Goal: Navigation & Orientation: Find specific page/section

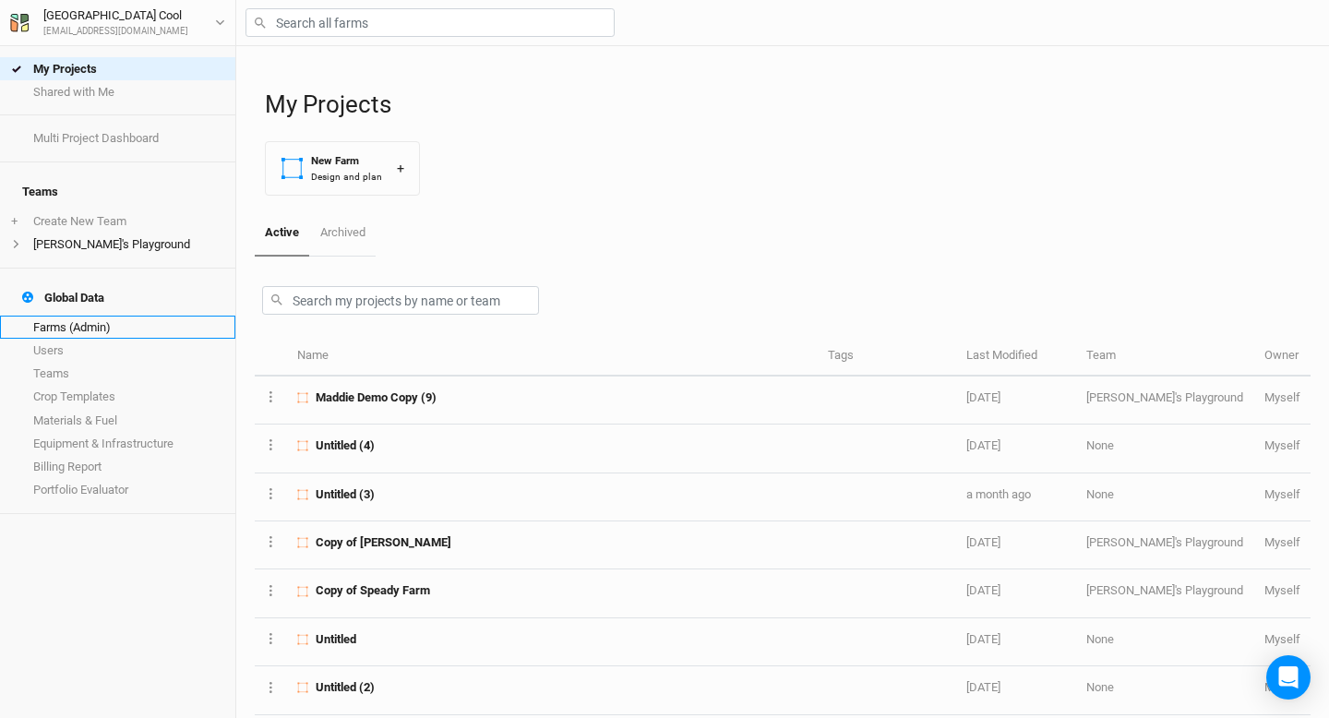
click at [78, 316] on link "Farms (Admin)" at bounding box center [117, 327] width 235 height 23
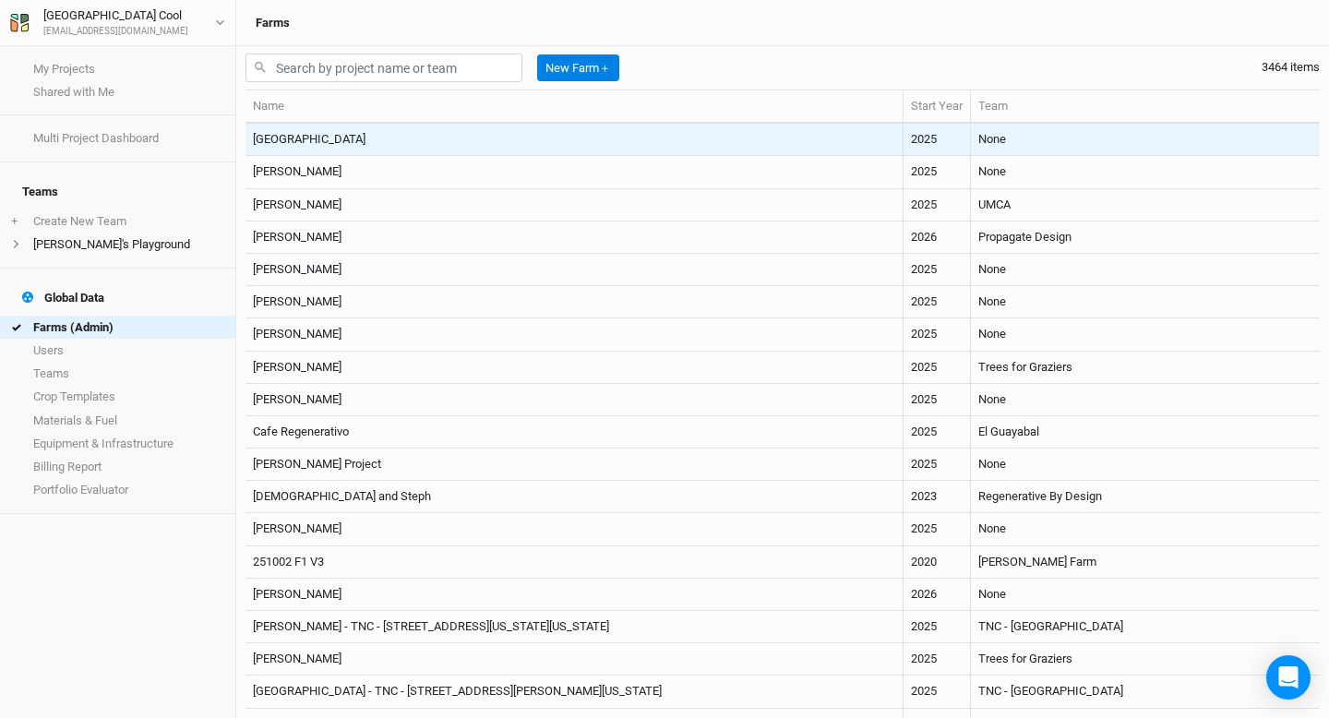
click at [326, 140] on td "Tamil Nadu" at bounding box center [575, 140] width 658 height 32
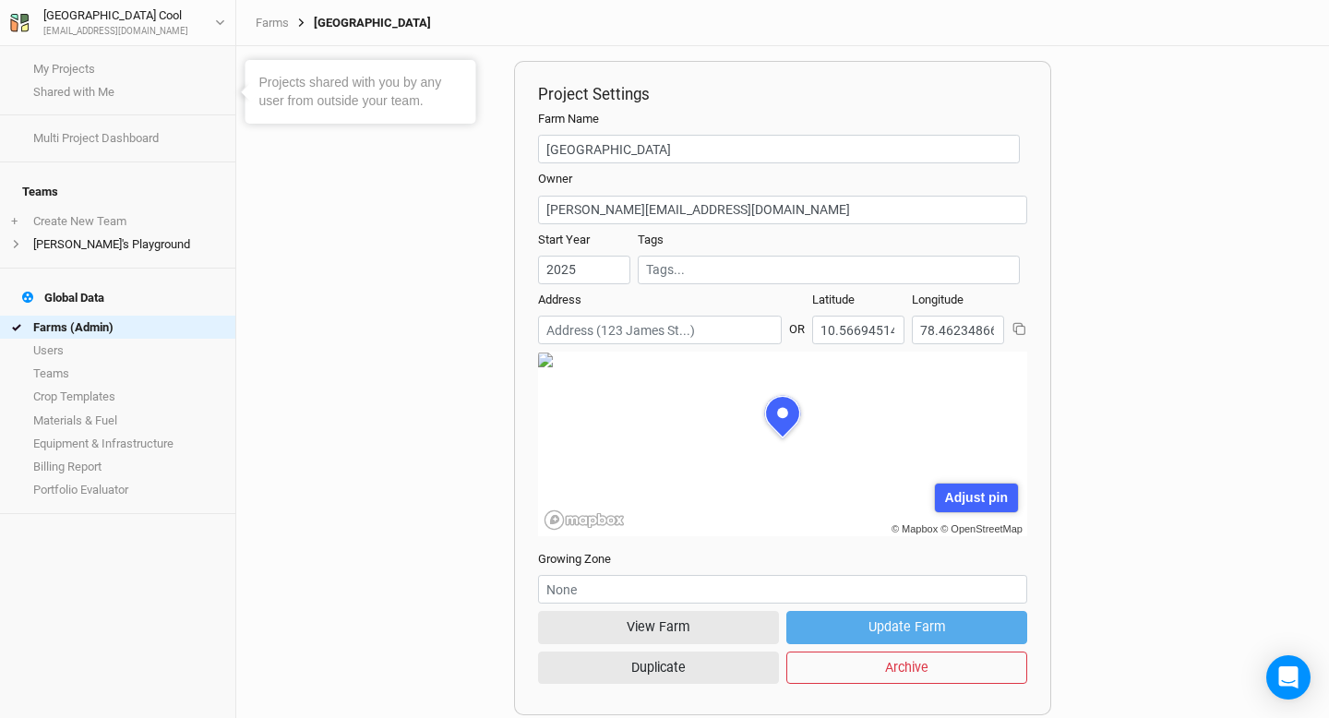
scroll to position [92, 245]
click at [695, 632] on button "View Farm" at bounding box center [658, 627] width 241 height 32
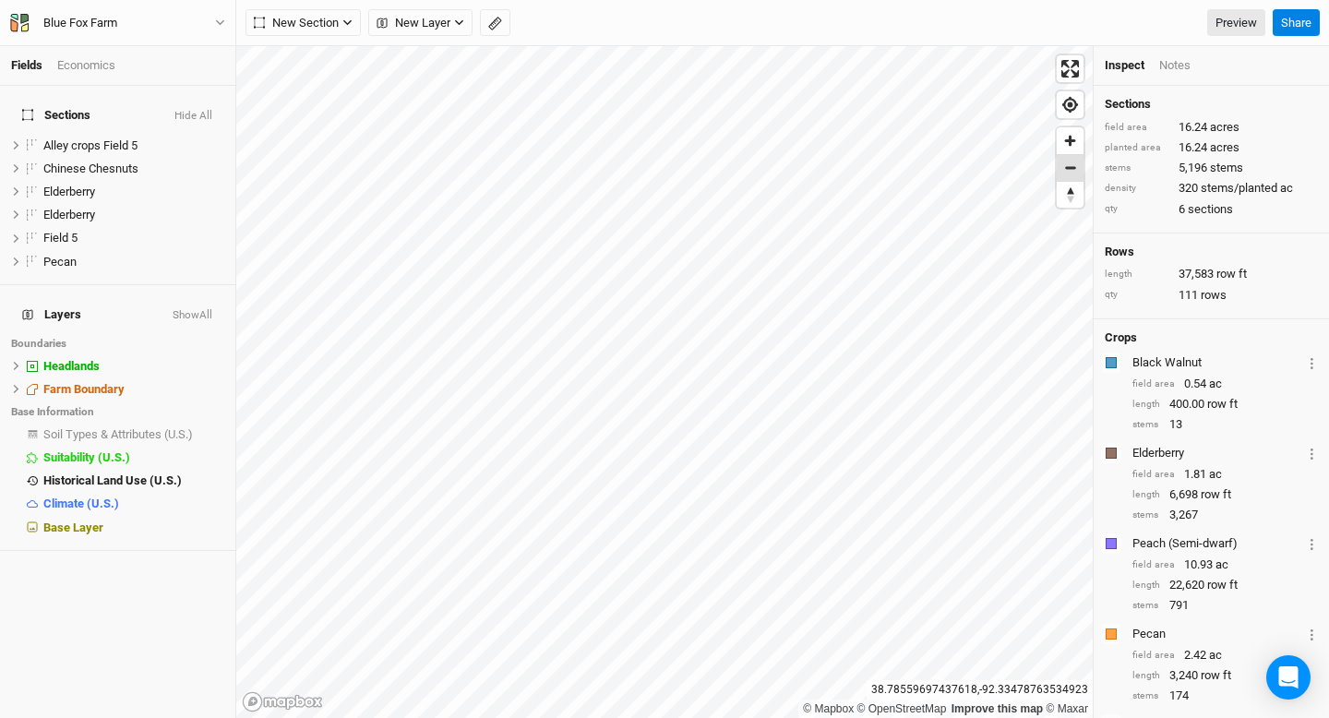
click at [1063, 172] on span "Zoom out" at bounding box center [1070, 168] width 27 height 26
click at [114, 138] on span "Alley crops Field 5" at bounding box center [90, 145] width 94 height 14
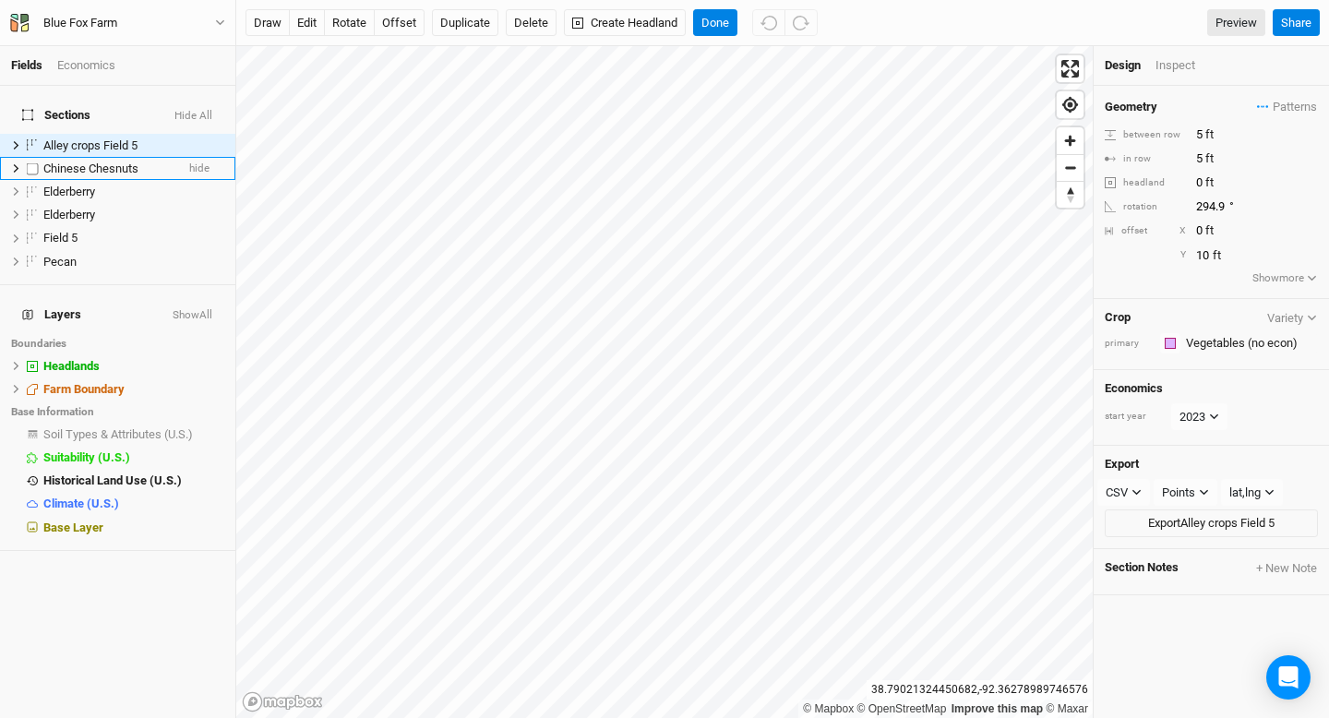
click at [82, 162] on span "Chinese Chesnuts" at bounding box center [90, 169] width 95 height 14
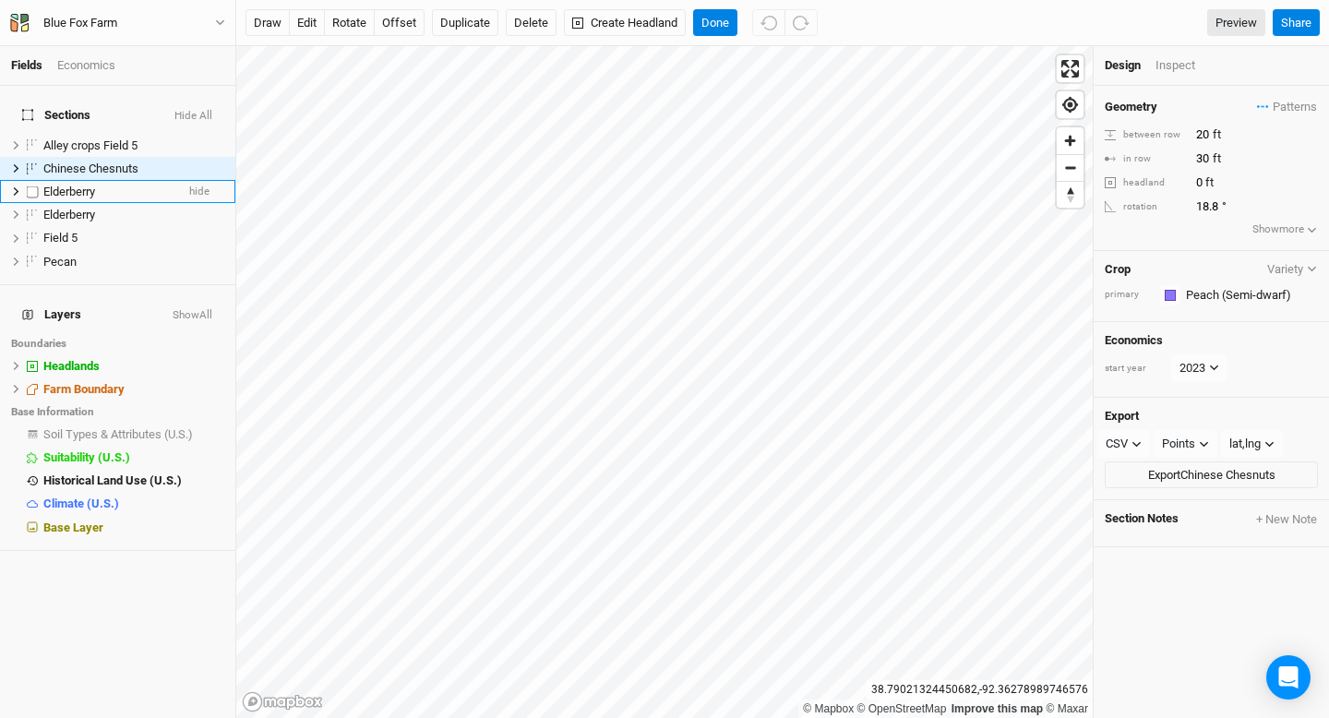
click at [79, 185] on span "Elderberry" at bounding box center [69, 192] width 52 height 14
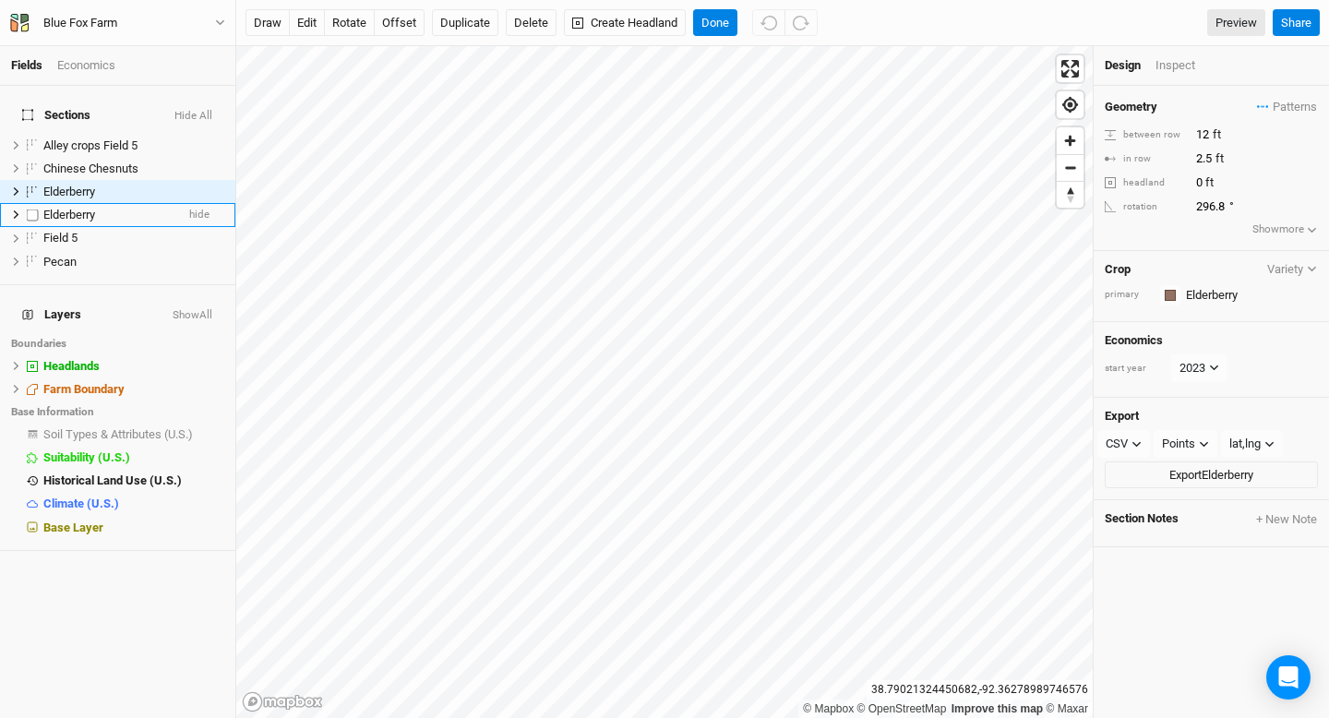
click at [75, 208] on span "Elderberry" at bounding box center [69, 215] width 52 height 14
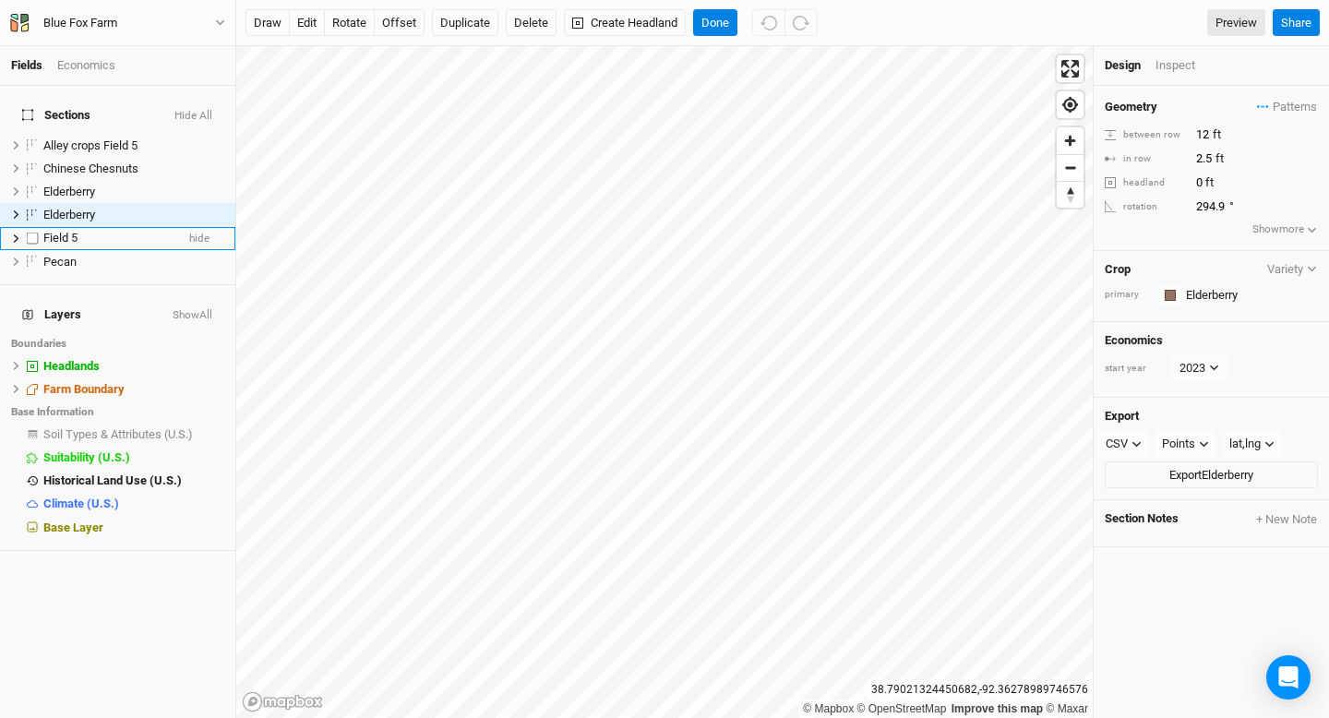
click at [71, 231] on span "Field 5" at bounding box center [60, 238] width 34 height 14
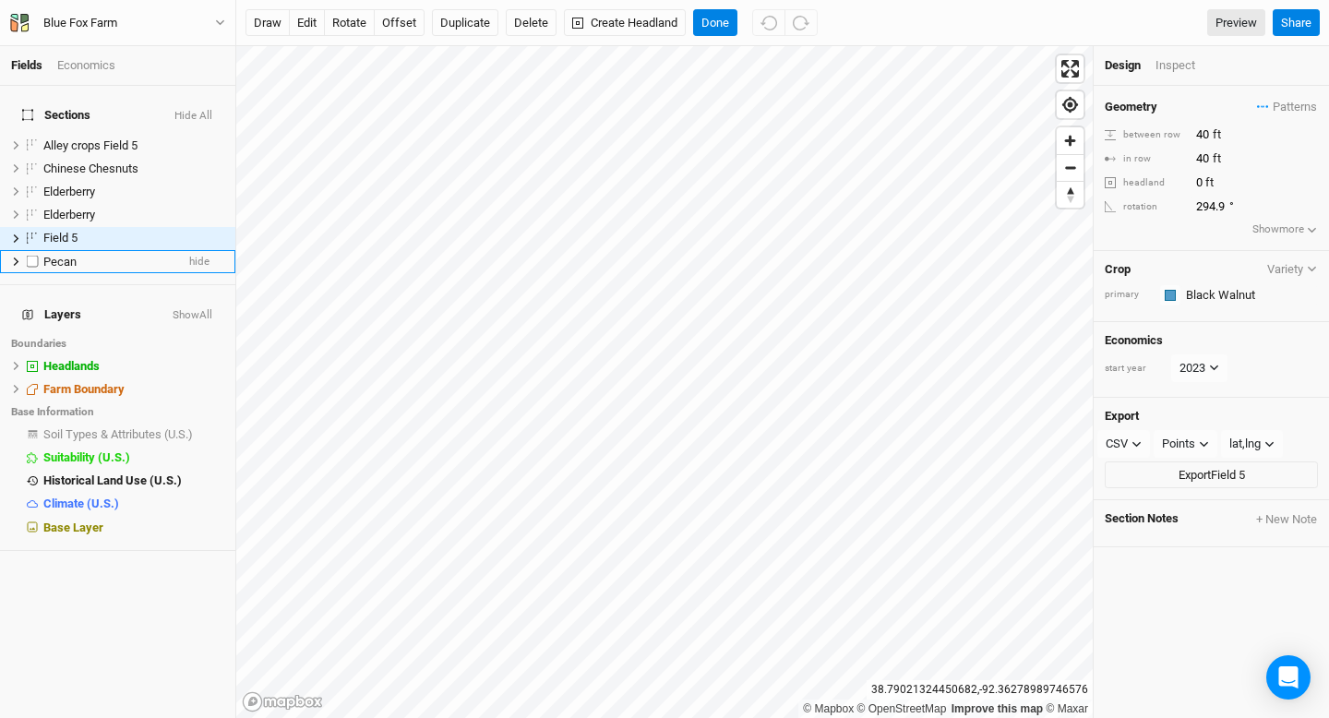
click at [69, 255] on span "Pecan" at bounding box center [59, 262] width 33 height 14
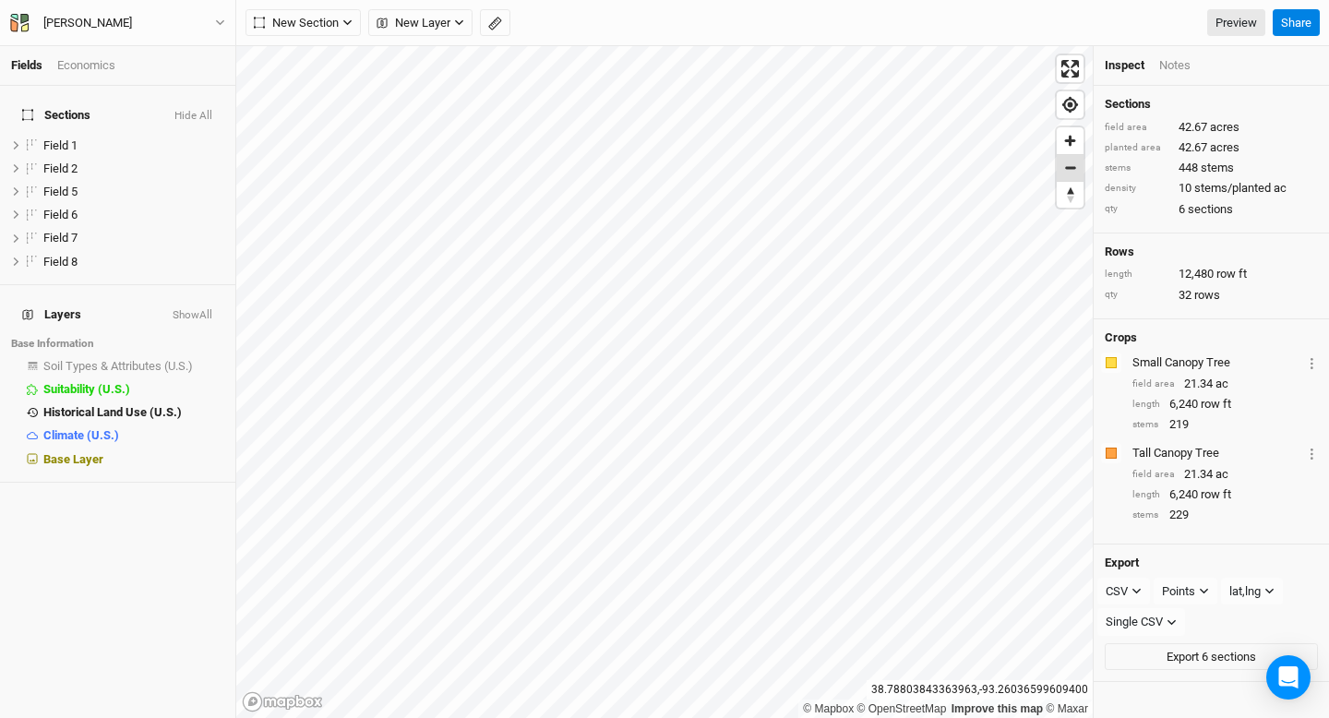
click at [1071, 174] on span "Zoom out" at bounding box center [1070, 168] width 27 height 26
click at [65, 138] on span "Field 1" at bounding box center [60, 145] width 34 height 14
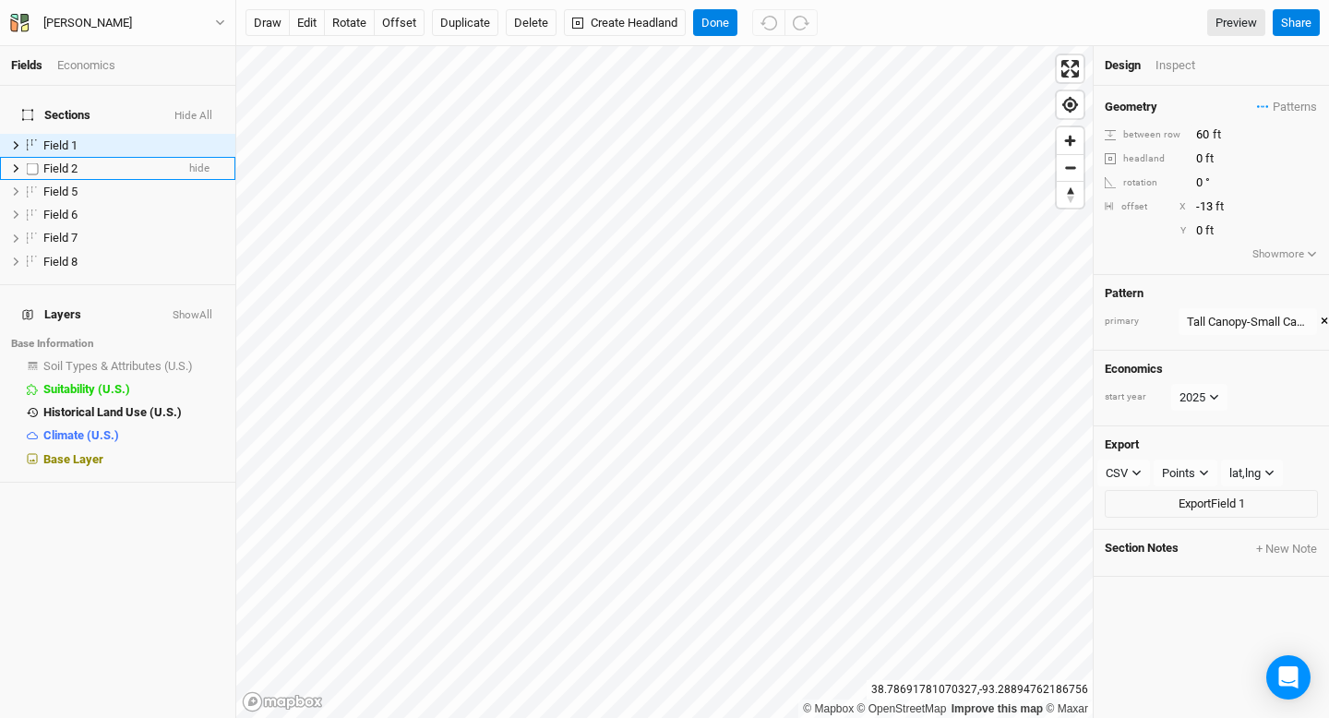
click at [65, 162] on span "Field 2" at bounding box center [60, 169] width 34 height 14
click at [66, 185] on span "Field 5" at bounding box center [60, 192] width 34 height 14
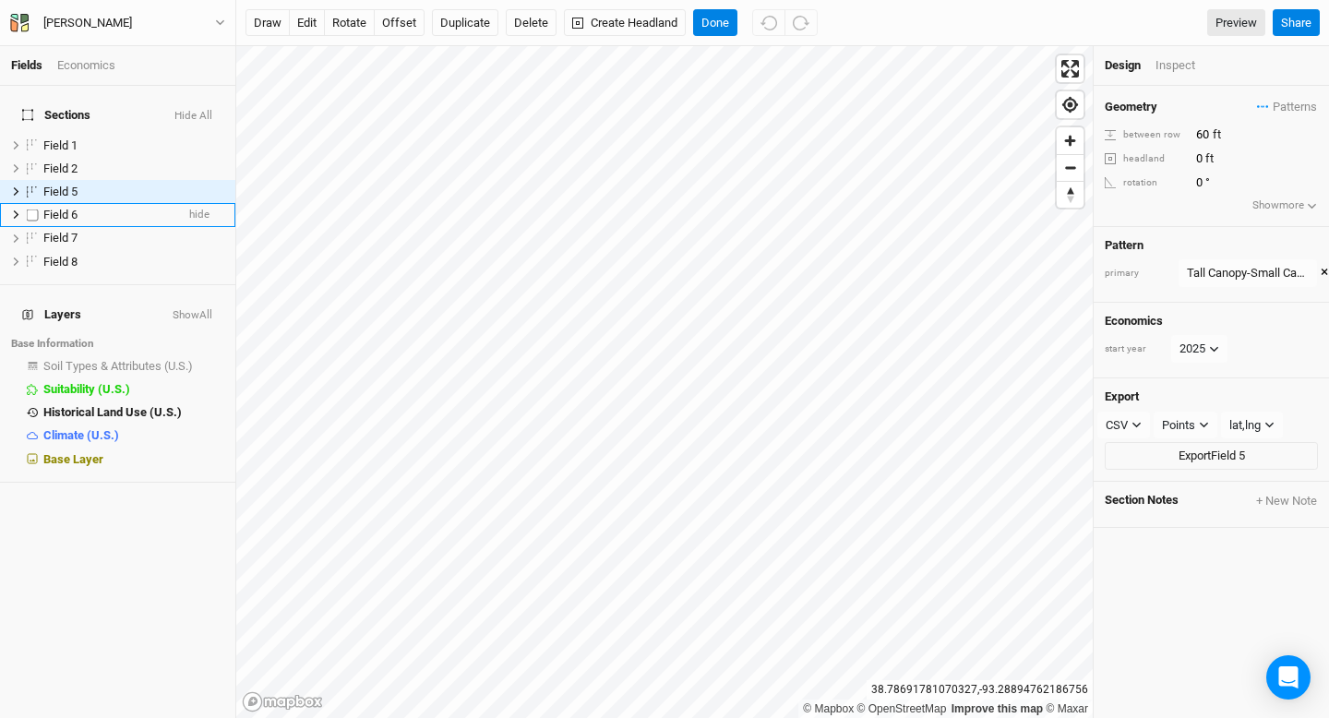
click at [66, 208] on span "Field 6" at bounding box center [60, 215] width 34 height 14
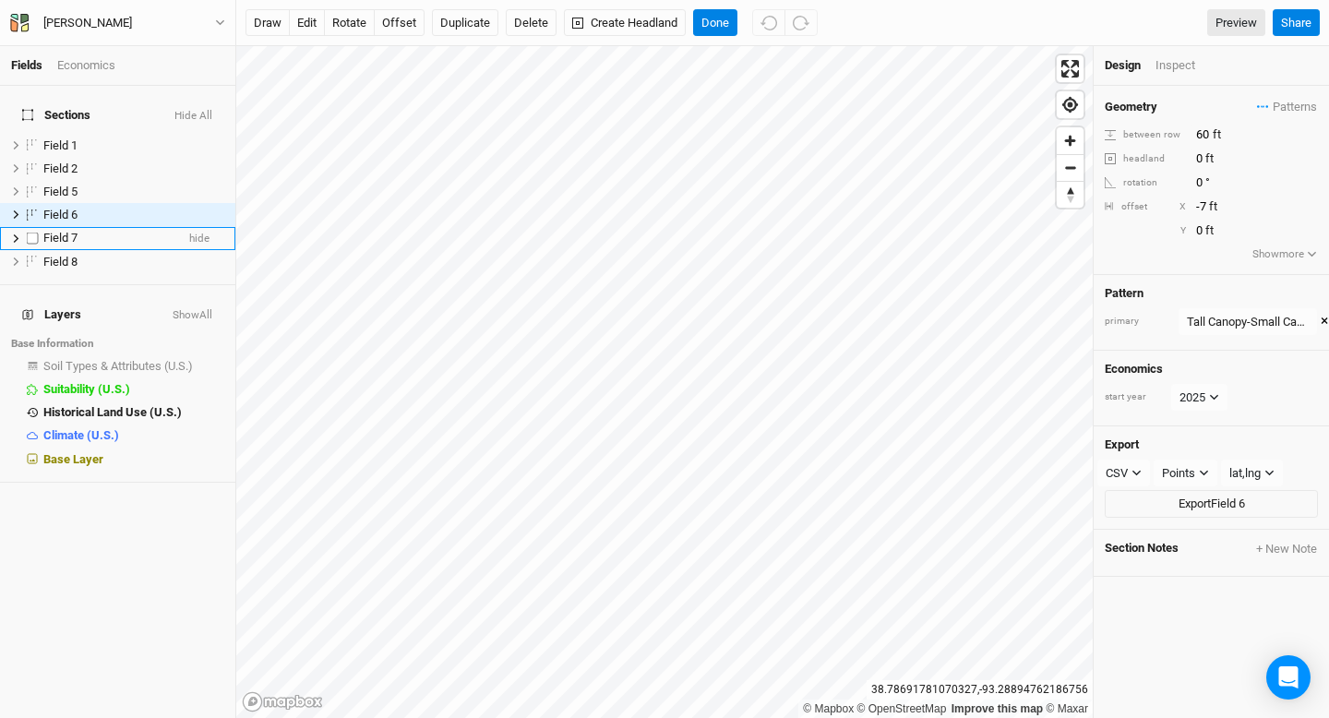
click at [67, 231] on span "Field 7" at bounding box center [60, 238] width 34 height 14
click at [67, 255] on span "Field 8" at bounding box center [60, 262] width 34 height 14
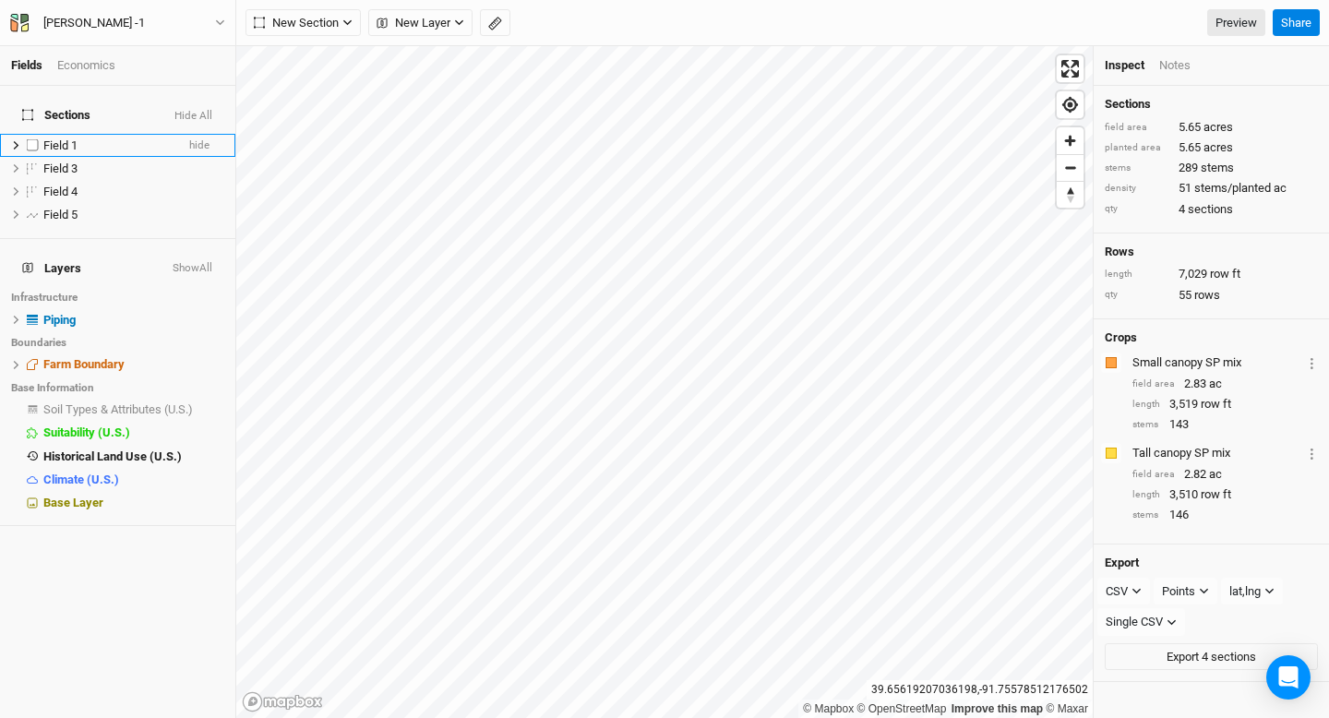
click at [62, 138] on span "Field 1" at bounding box center [60, 145] width 34 height 14
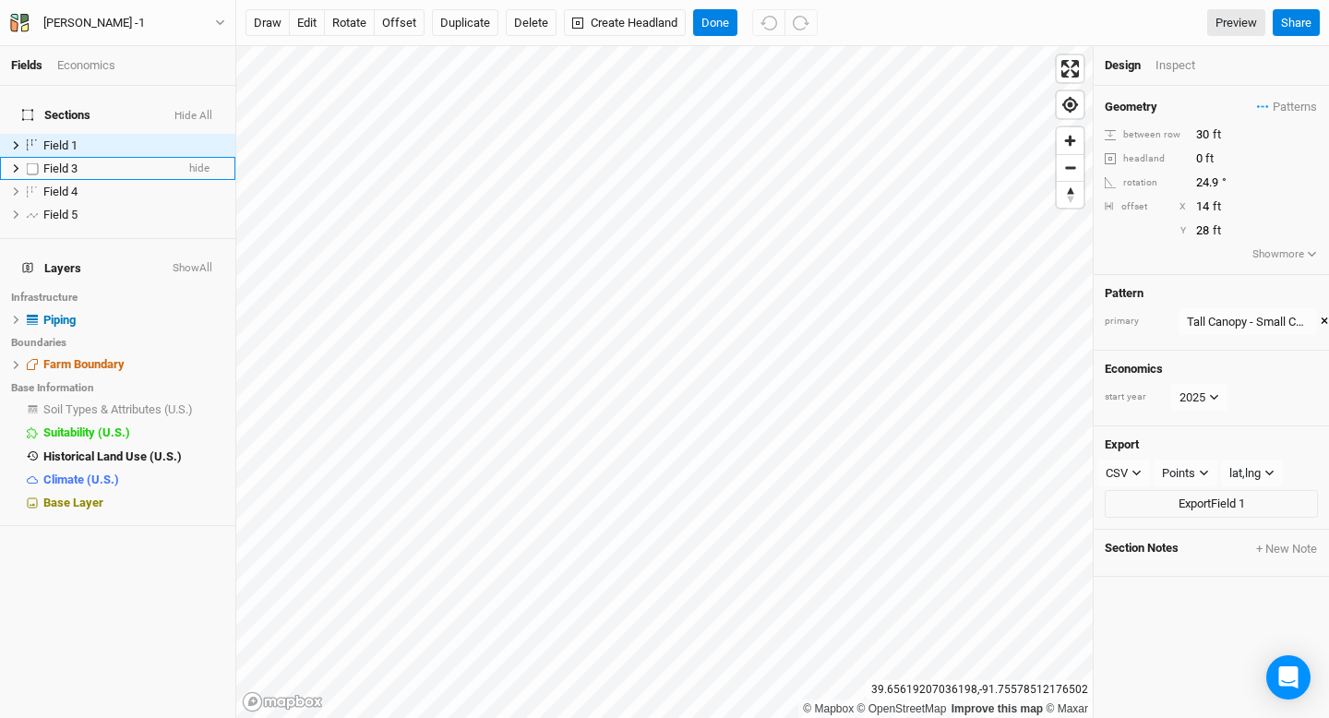
click at [62, 162] on span "Field 3" at bounding box center [60, 169] width 34 height 14
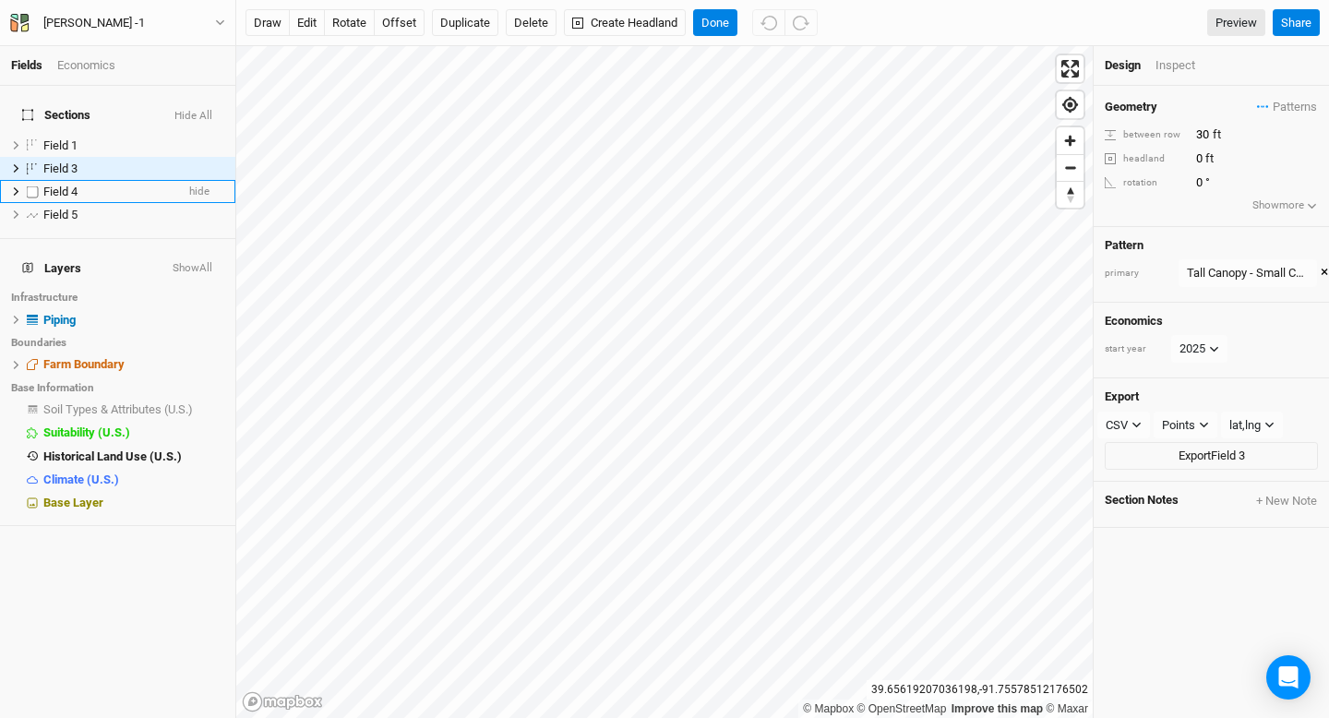
click at [63, 185] on span "Field 4" at bounding box center [60, 192] width 34 height 14
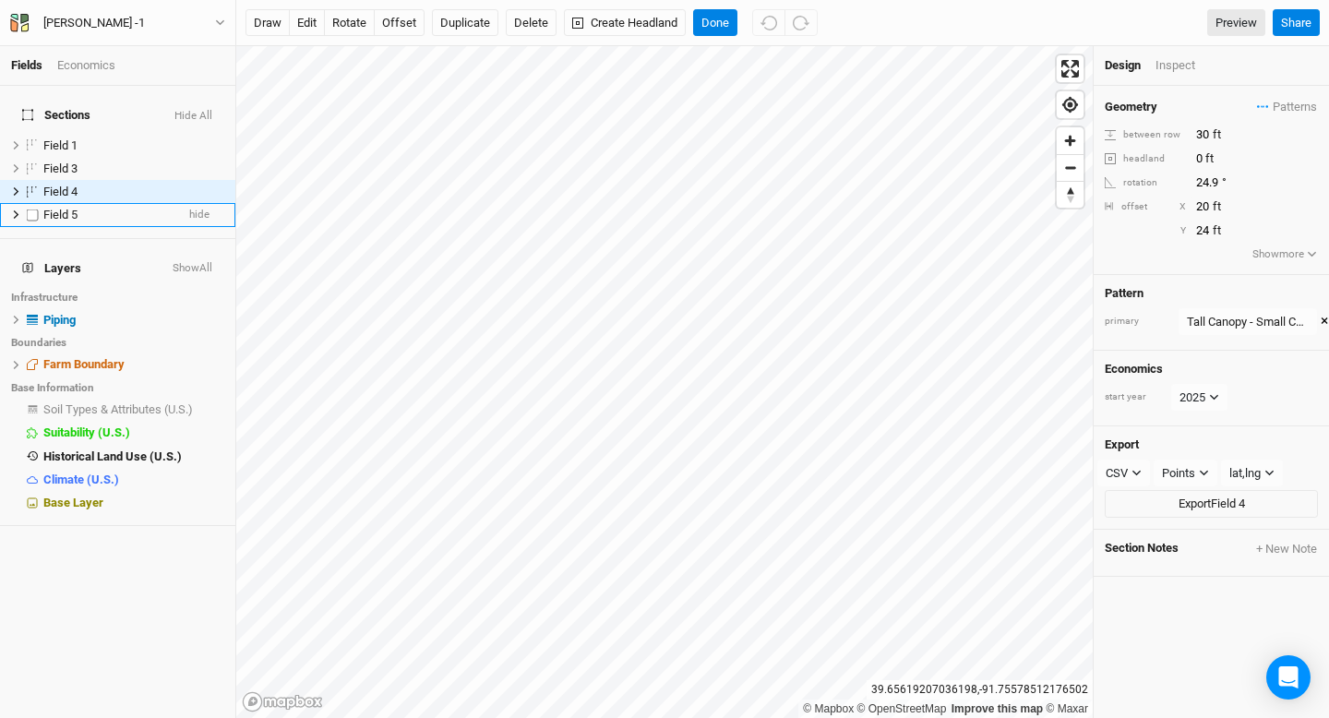
click at [70, 208] on span "Field 5" at bounding box center [60, 215] width 34 height 14
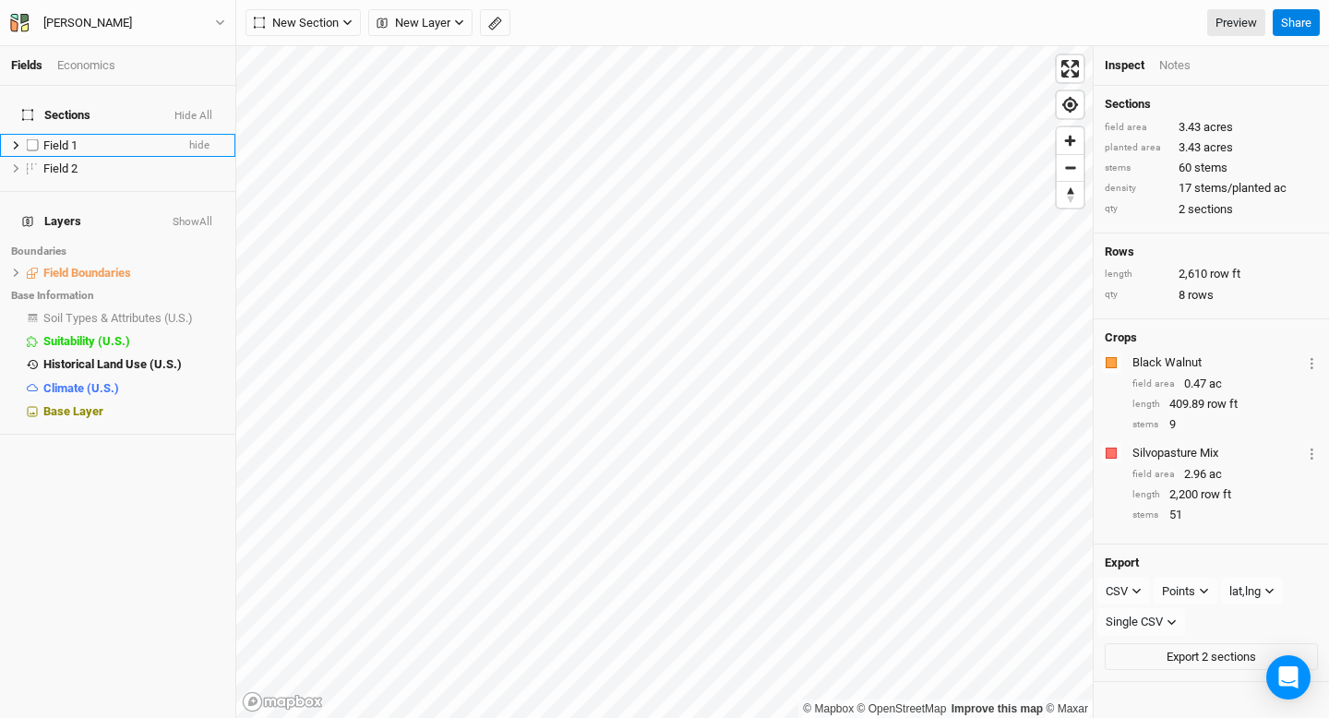
click at [107, 138] on div "Field 1" at bounding box center [108, 145] width 131 height 15
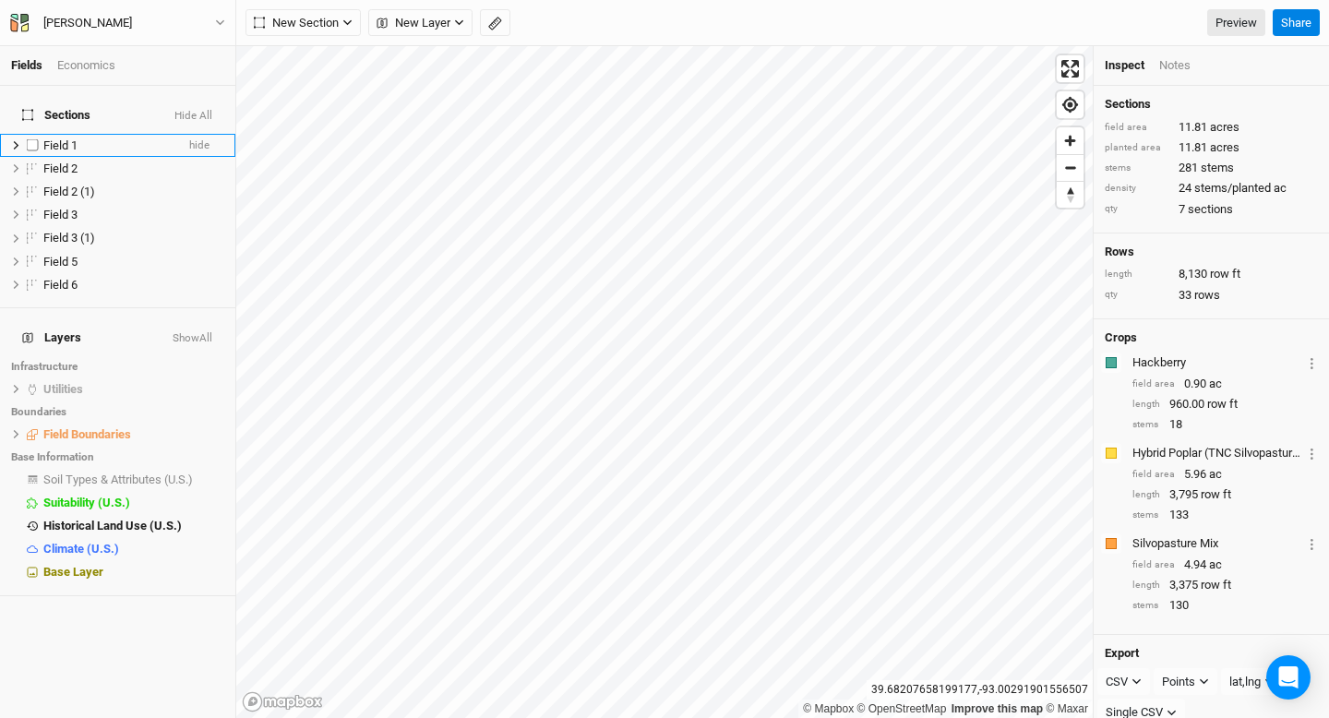
click at [125, 138] on div "Field 1" at bounding box center [108, 145] width 131 height 15
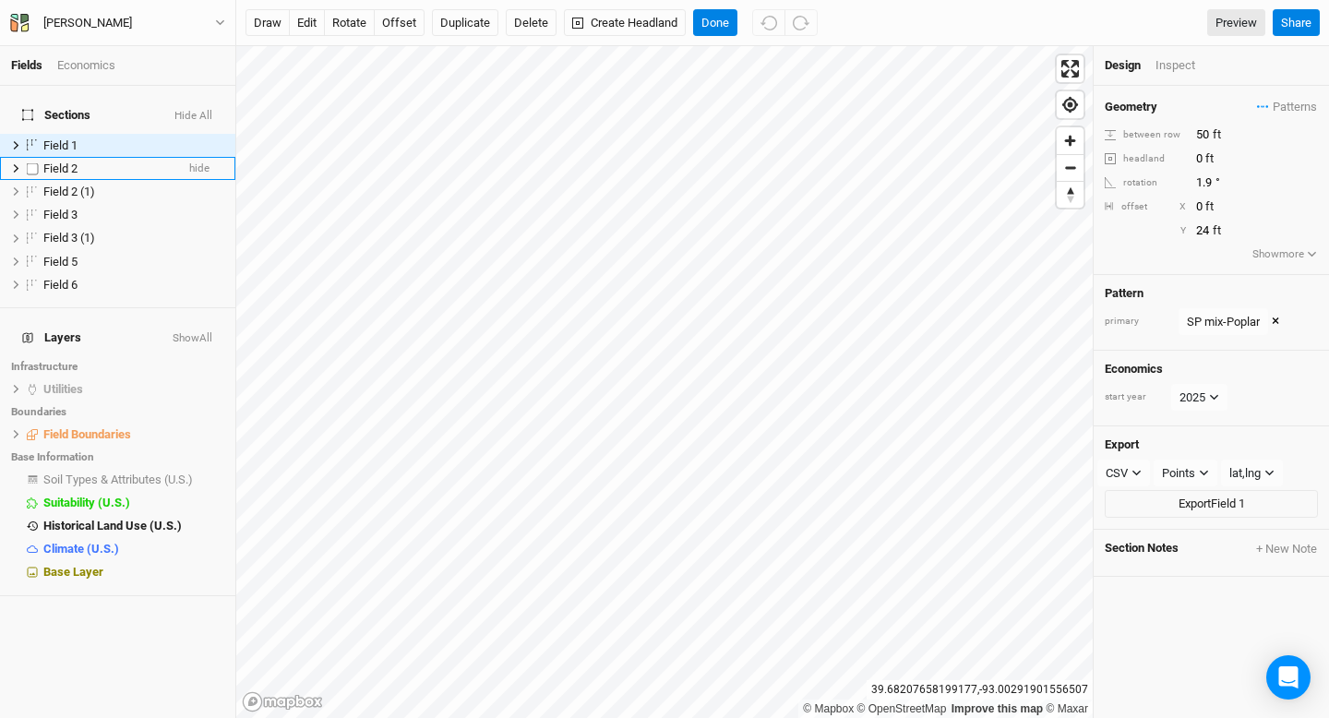
click at [101, 162] on div "Field 2" at bounding box center [108, 169] width 131 height 15
click at [100, 185] on div "Field 2 (1)" at bounding box center [108, 192] width 131 height 15
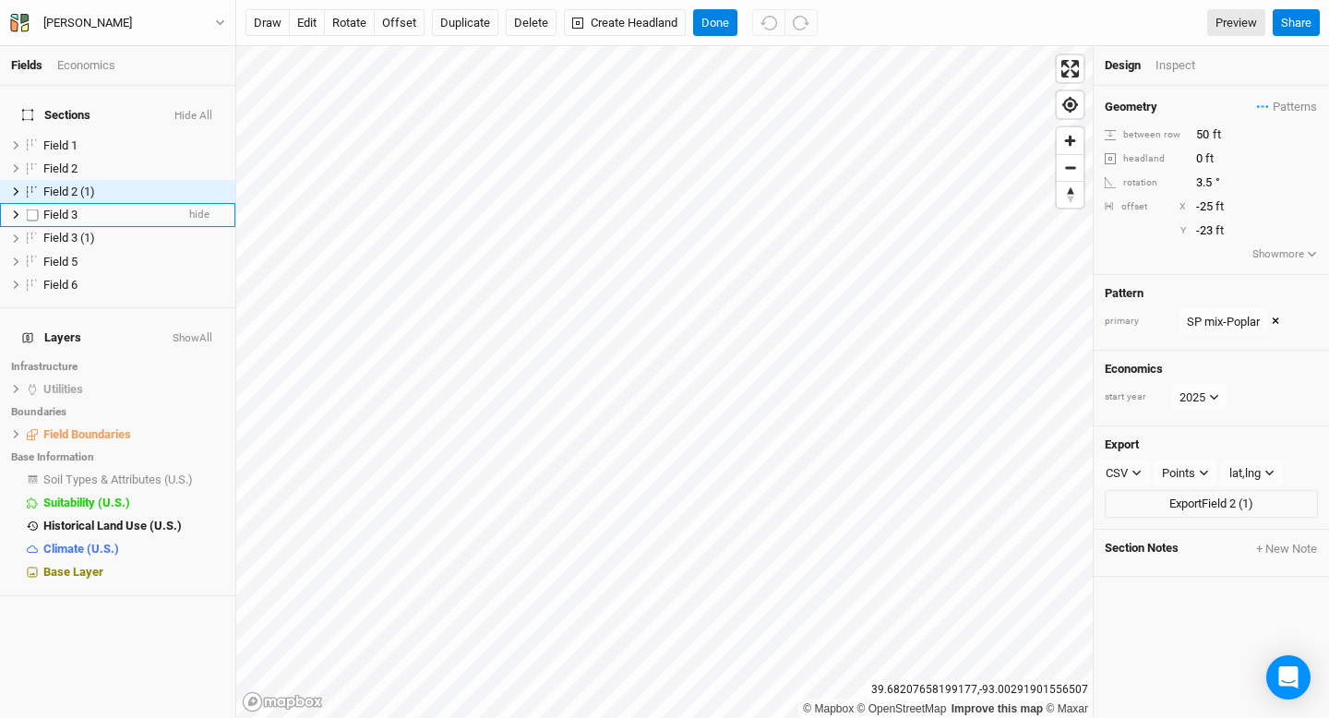
click at [93, 208] on div "Field 3" at bounding box center [108, 215] width 131 height 15
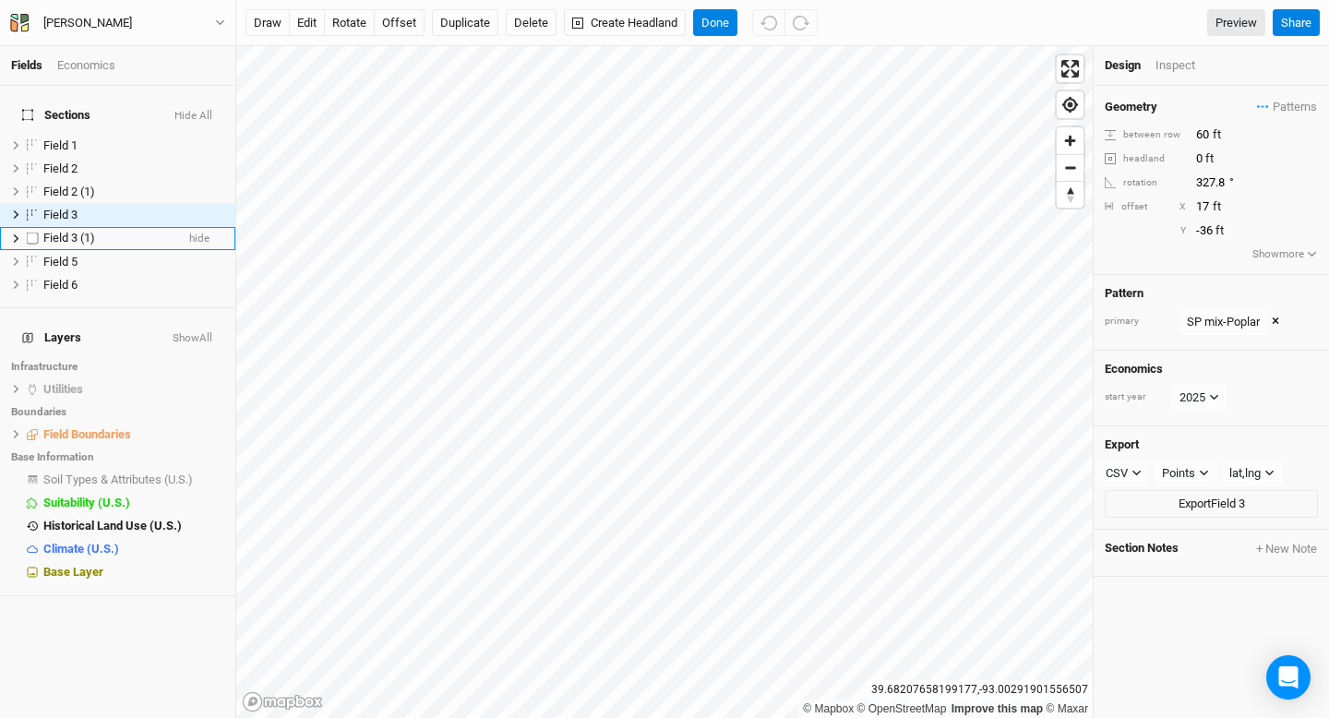
click at [93, 231] on span "Field 3 (1)" at bounding box center [69, 238] width 52 height 14
click at [89, 255] on div "Field 5" at bounding box center [108, 262] width 131 height 15
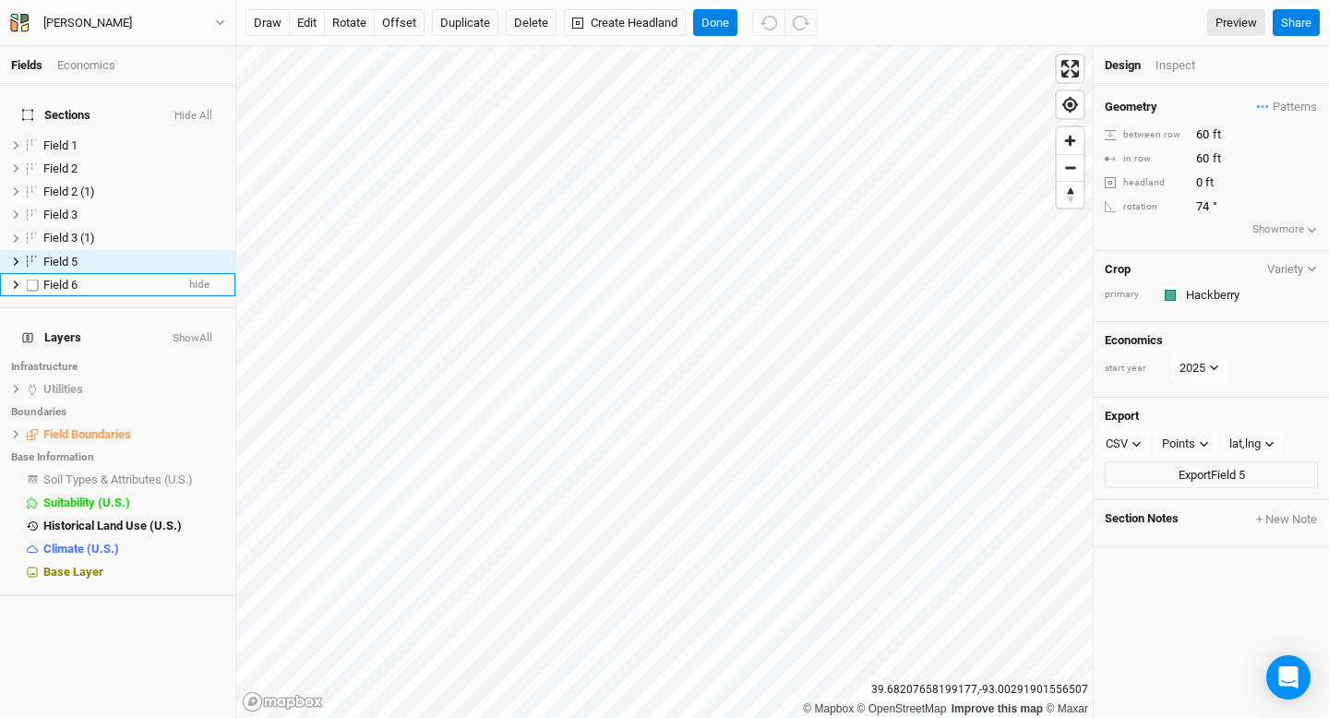
click at [88, 278] on div "Field 6" at bounding box center [108, 285] width 131 height 15
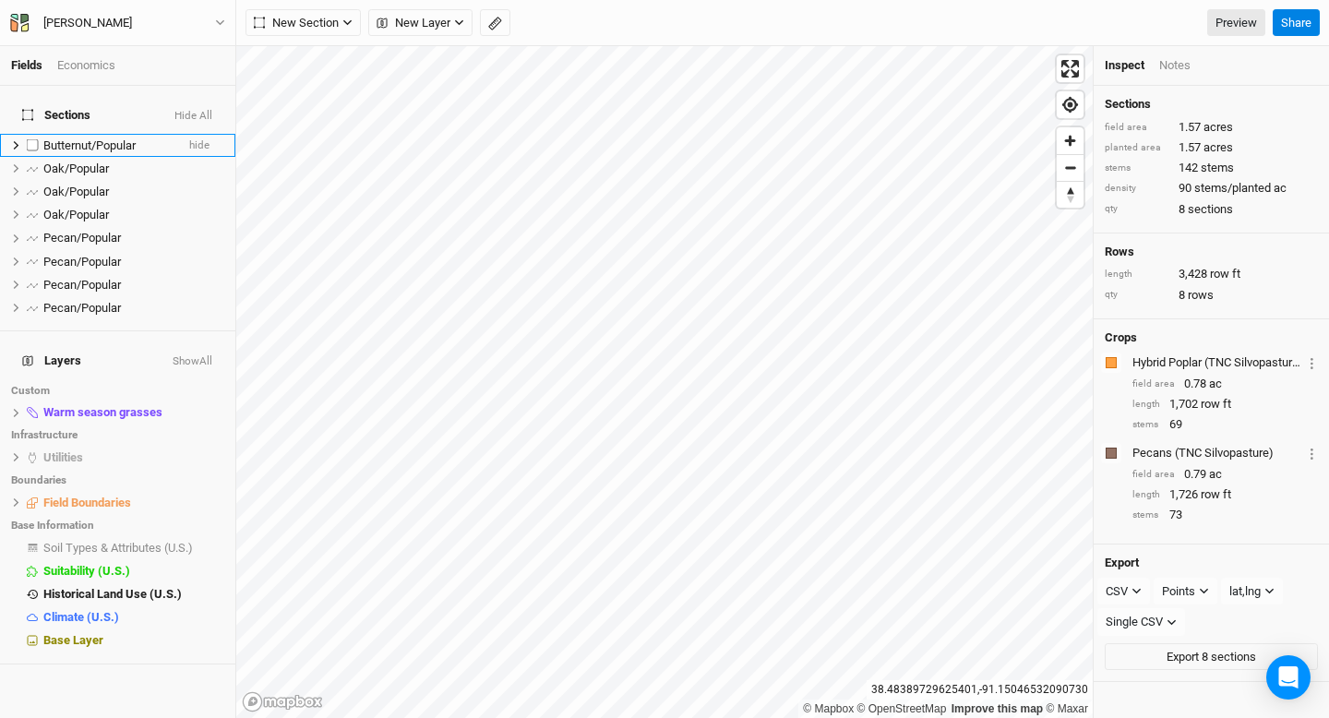
click at [134, 138] on span "Butternut/Popular" at bounding box center [89, 145] width 92 height 14
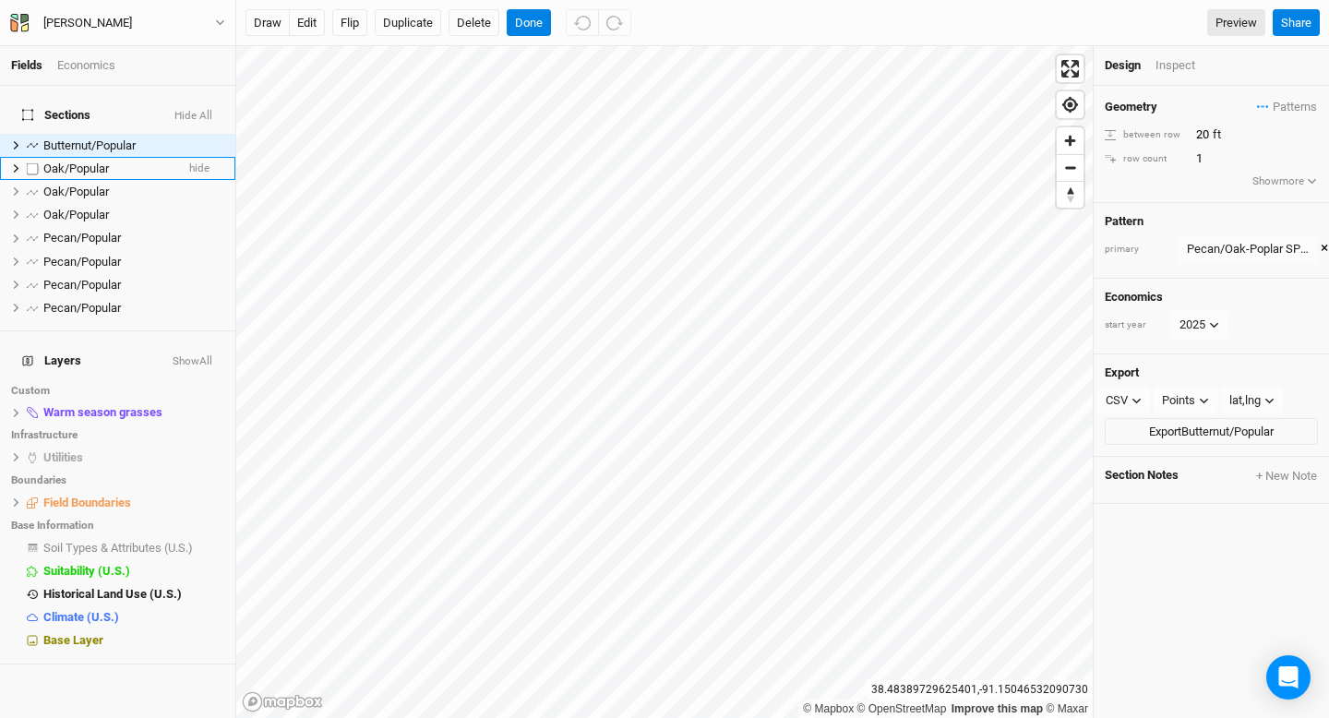
click at [123, 167] on li "Oak/Popular hide" at bounding box center [117, 168] width 235 height 23
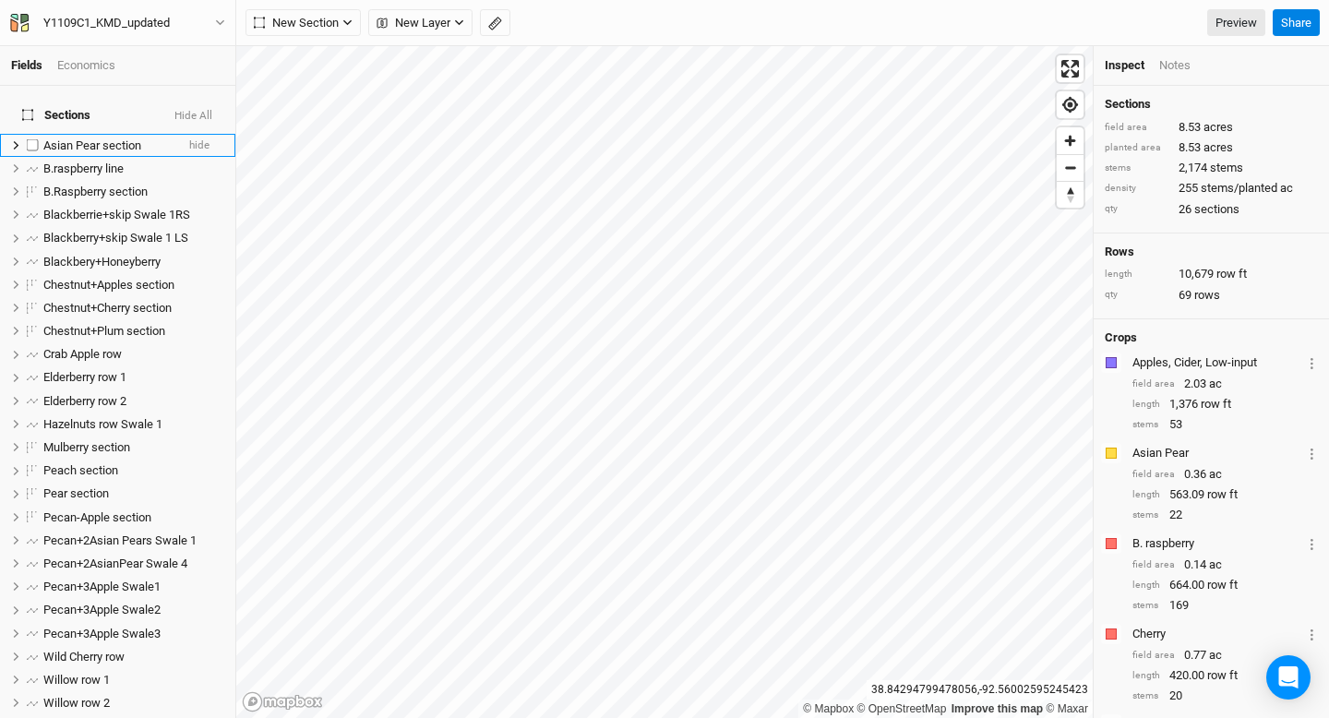
click at [74, 138] on span "Asian Pear section" at bounding box center [92, 145] width 98 height 14
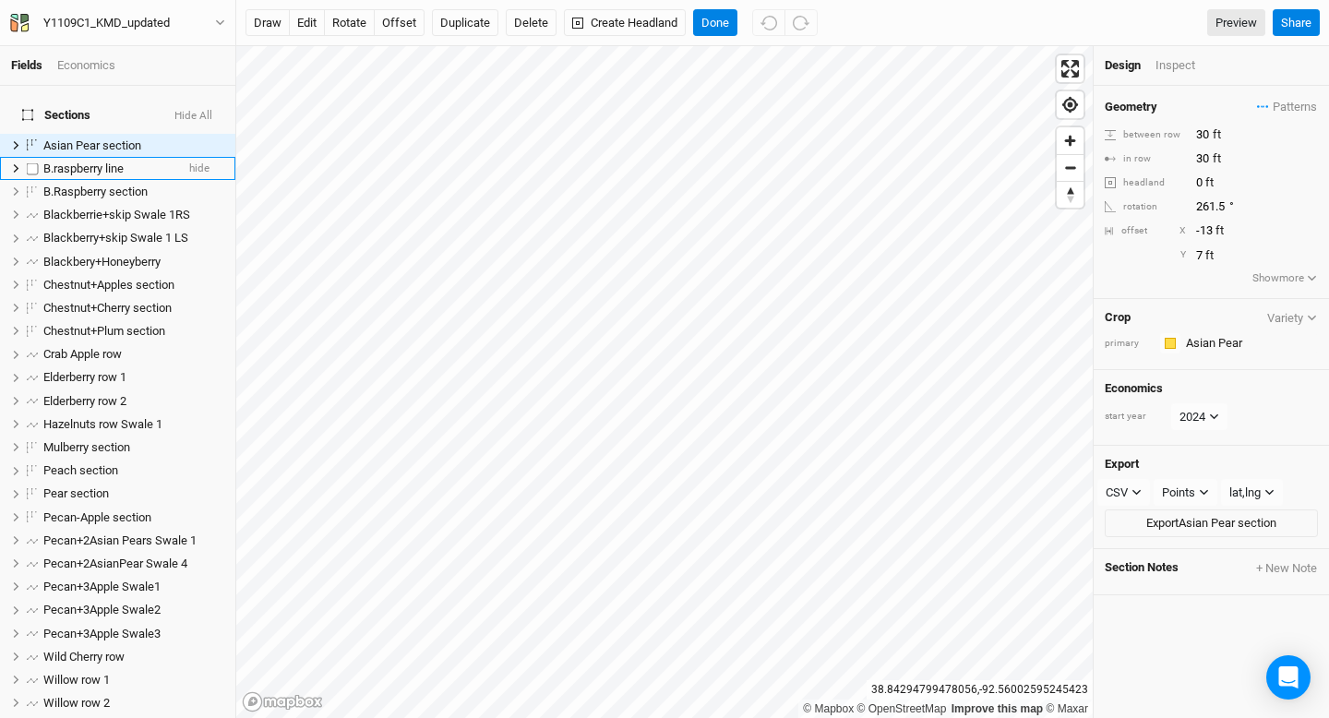
click at [72, 162] on span "B.raspberry line" at bounding box center [83, 169] width 80 height 14
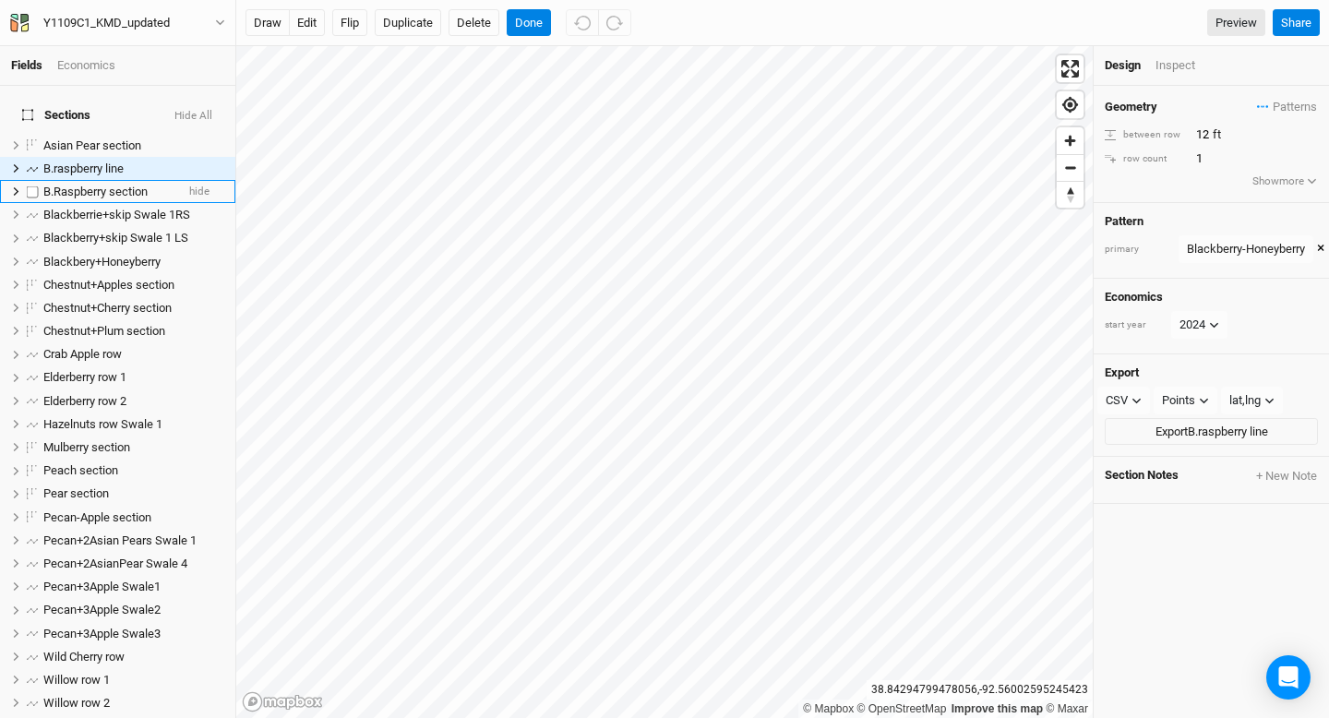
click at [76, 180] on li "B.Raspberry section hide" at bounding box center [117, 191] width 235 height 23
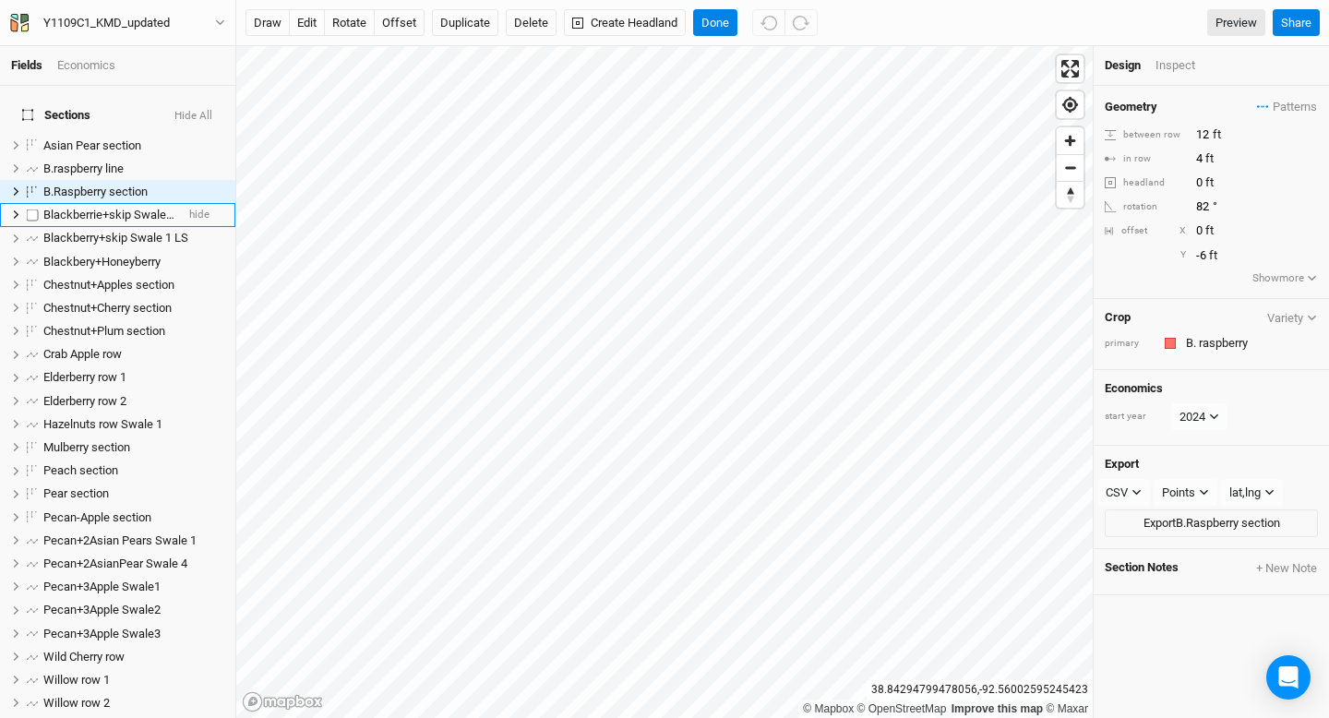
click at [77, 203] on li "Blackberrie+[PERSON_NAME] 1RS hide" at bounding box center [117, 214] width 235 height 23
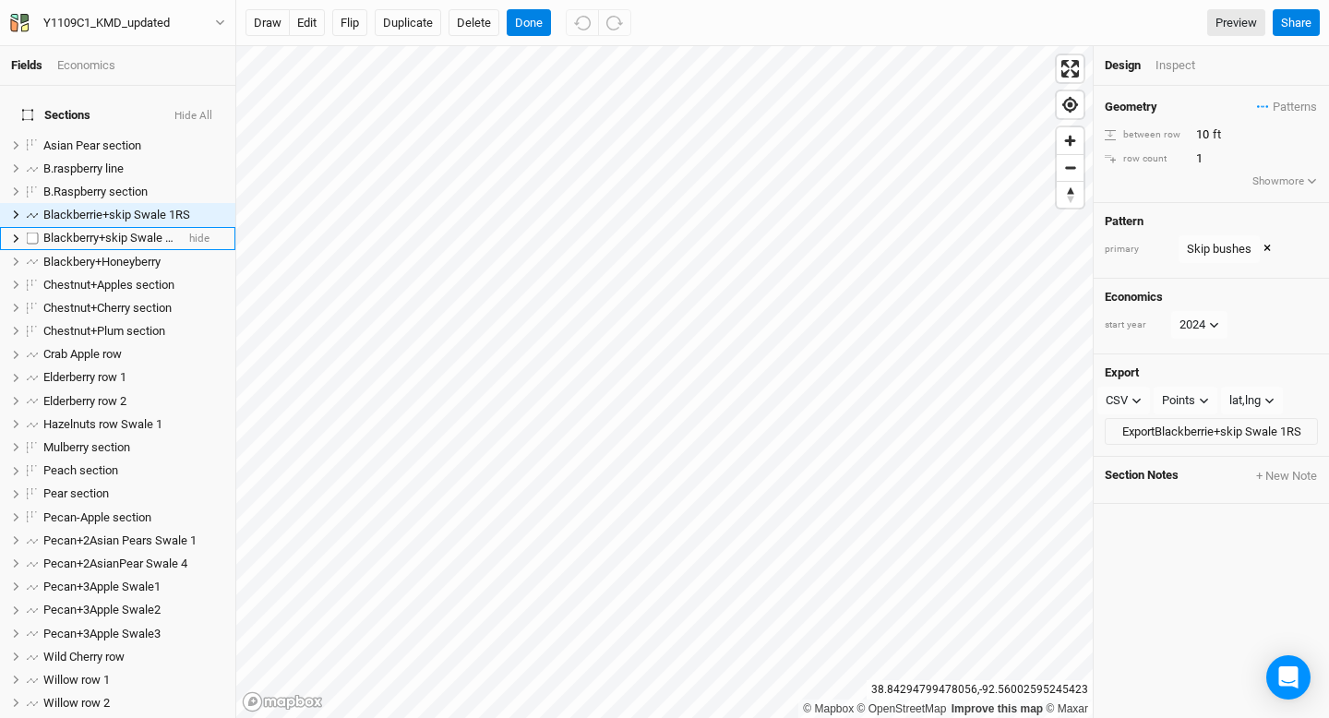
click at [82, 231] on span "Blackberry+skip Swale 1 LS" at bounding box center [115, 238] width 145 height 14
click at [86, 255] on span "Blackbery+Honeyberry" at bounding box center [101, 262] width 117 height 14
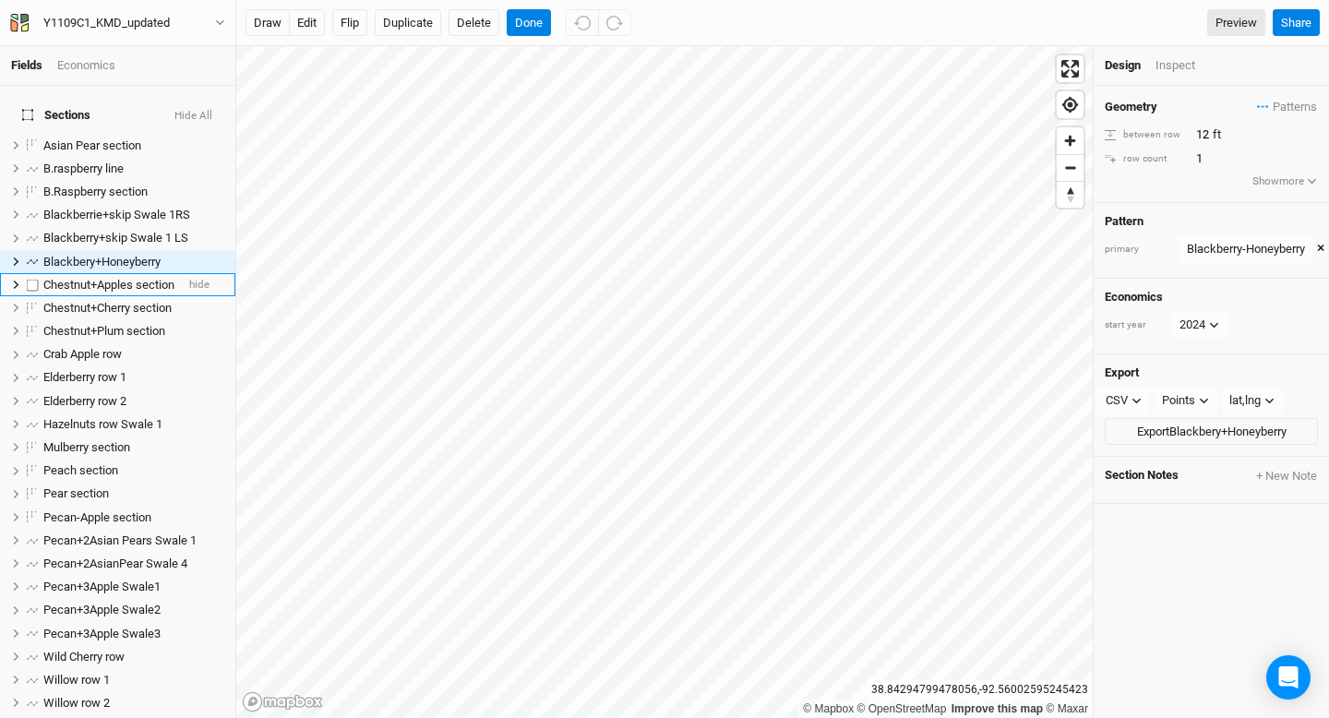
click at [86, 278] on span "Chestnut+Apples section" at bounding box center [108, 285] width 131 height 14
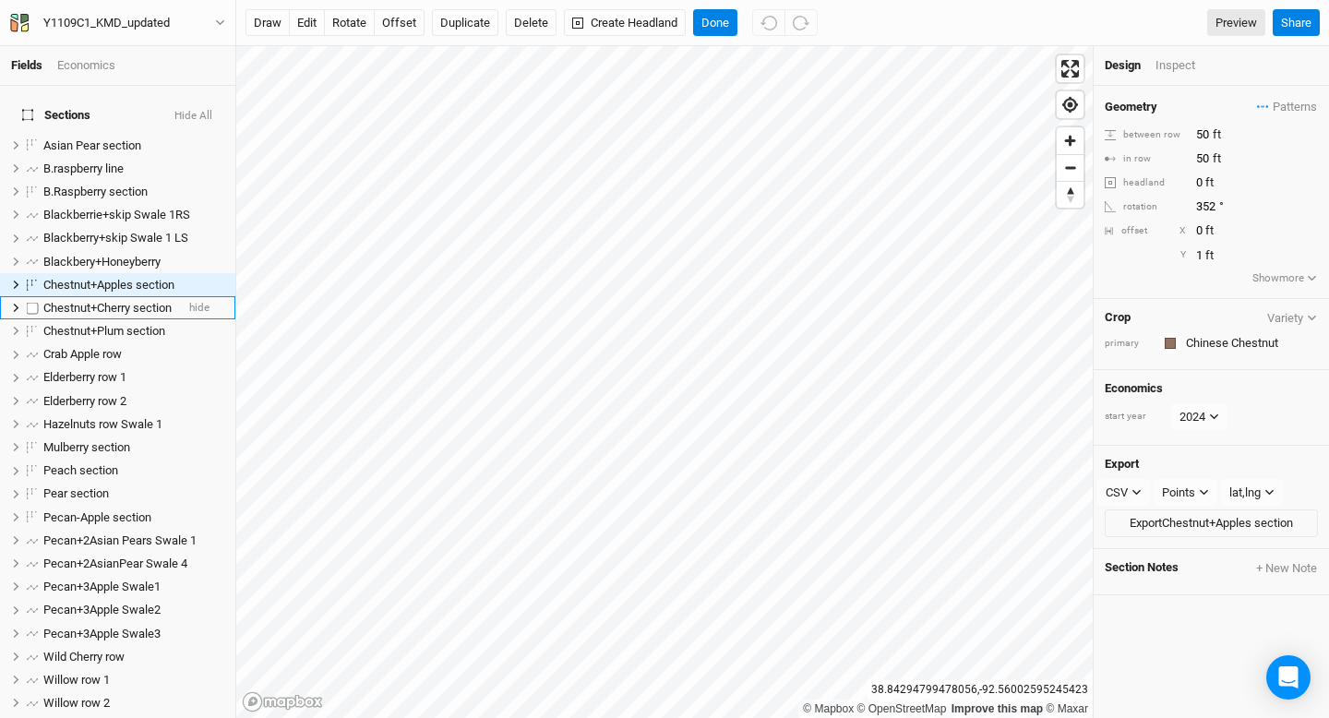
click at [90, 301] on span "Chestnut+Cherry section" at bounding box center [107, 308] width 128 height 14
click at [93, 324] on span "Chestnut+Plum section" at bounding box center [104, 331] width 122 height 14
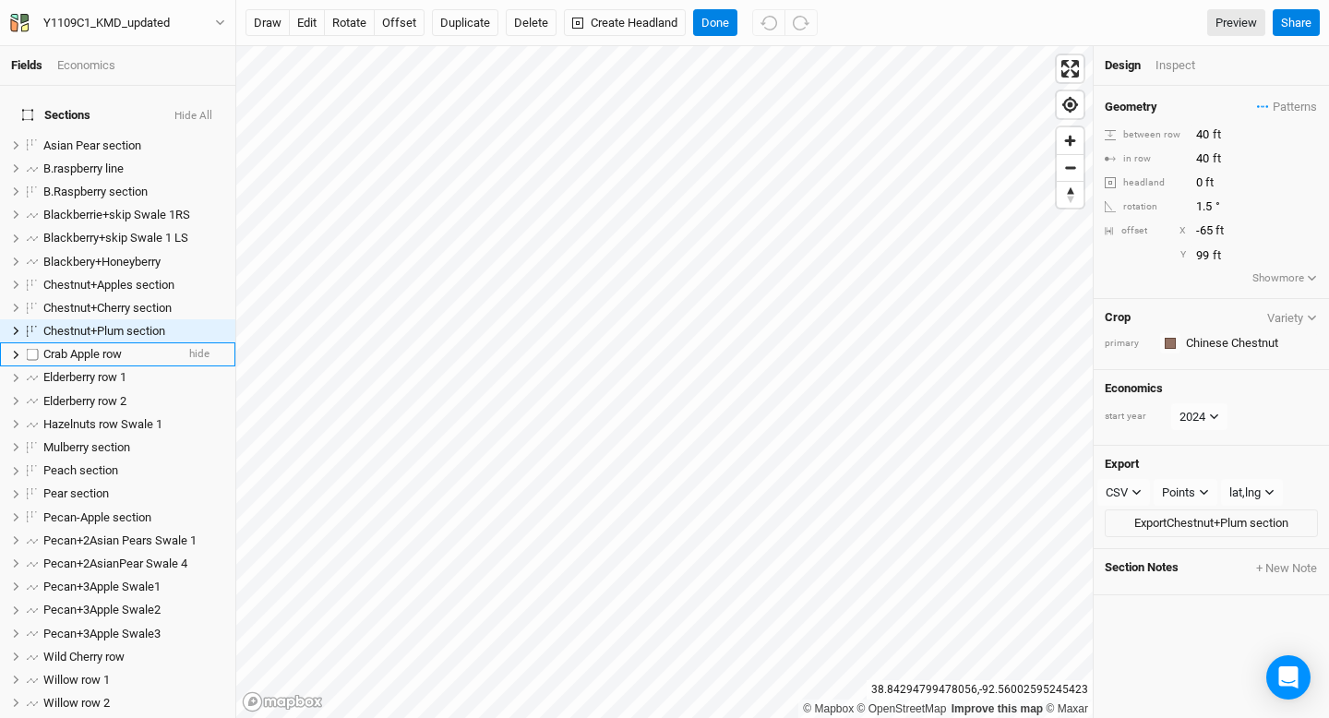
click at [95, 347] on span "Crab Apple row" at bounding box center [82, 354] width 78 height 14
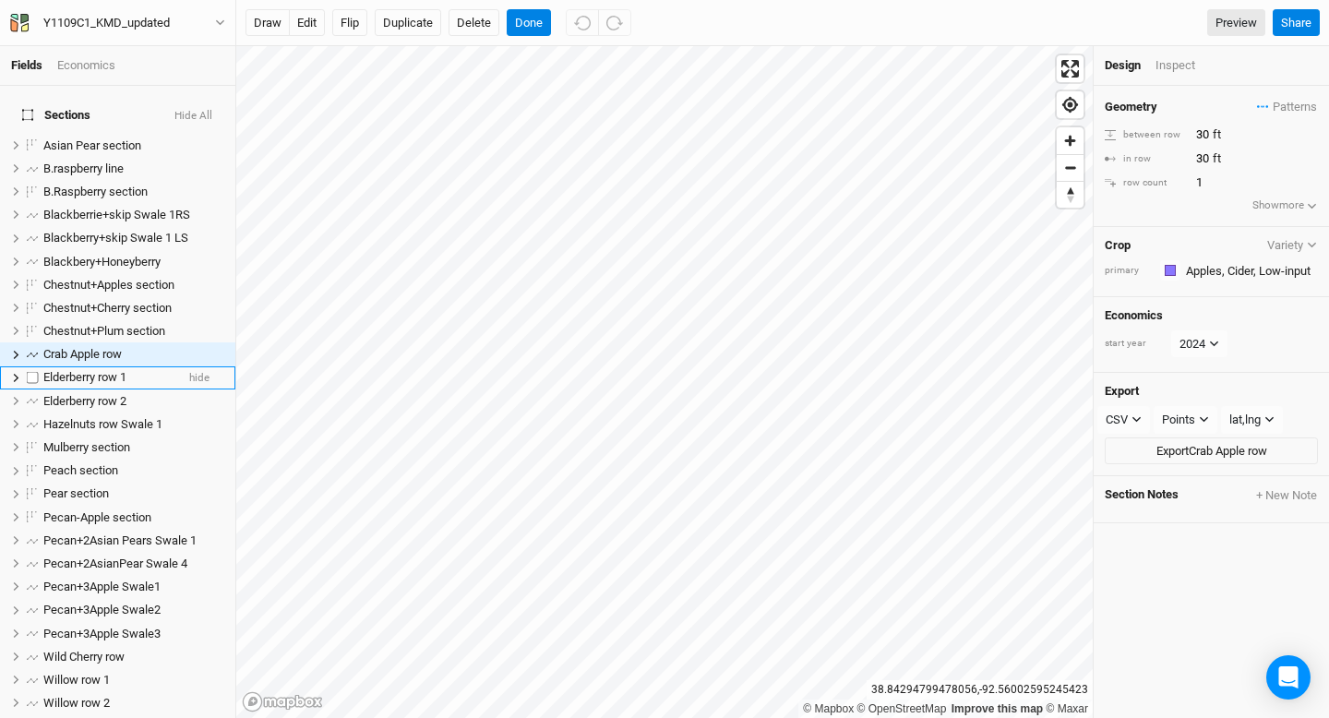
click at [99, 370] on span "Elderberry row 1" at bounding box center [84, 377] width 83 height 14
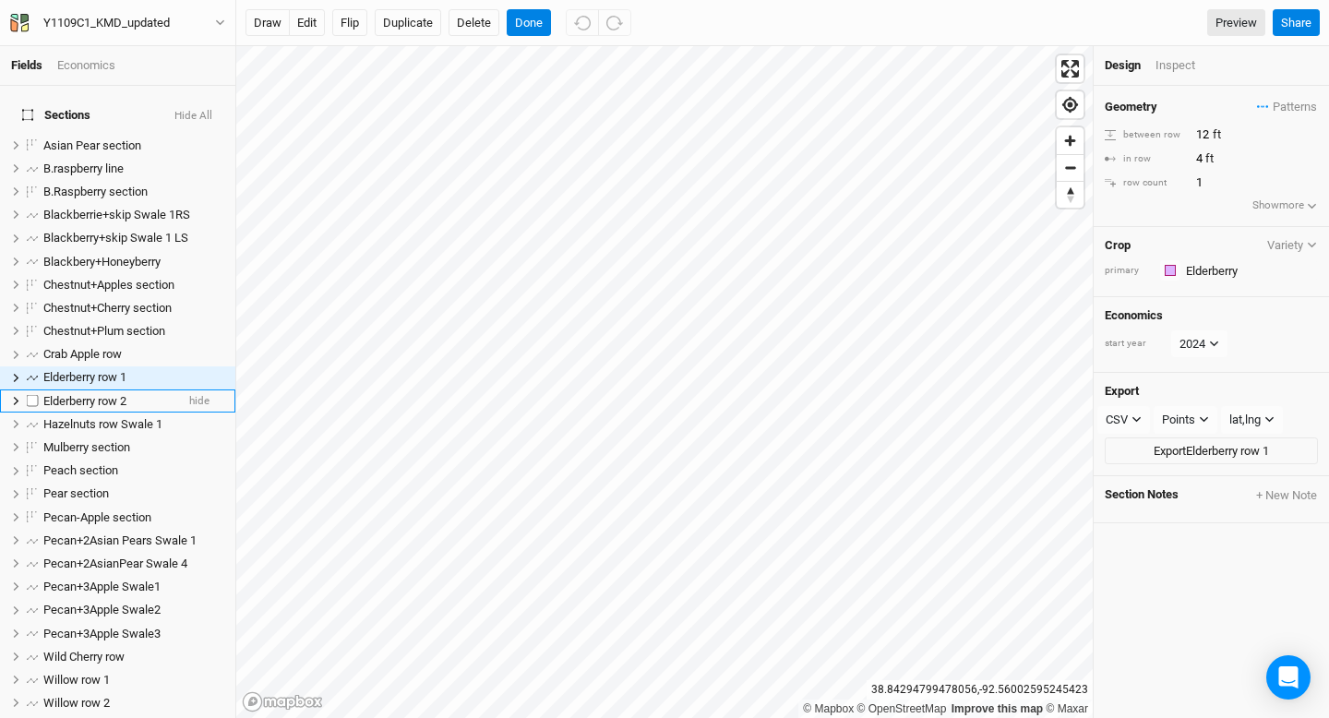
click at [98, 394] on span "Elderberry row 2" at bounding box center [84, 401] width 83 height 14
click at [100, 417] on span "Hazelnuts row Swale 1" at bounding box center [102, 424] width 119 height 14
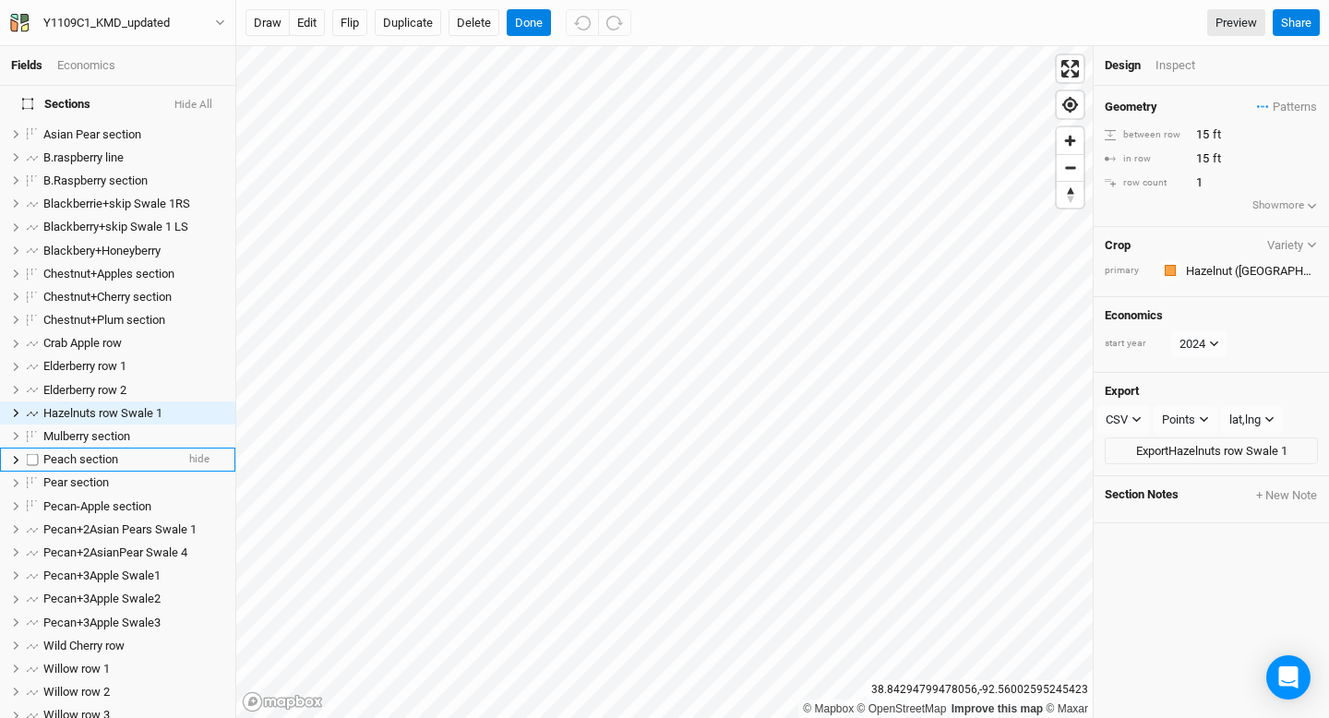
click at [101, 448] on li "Peach section hide" at bounding box center [117, 459] width 235 height 23
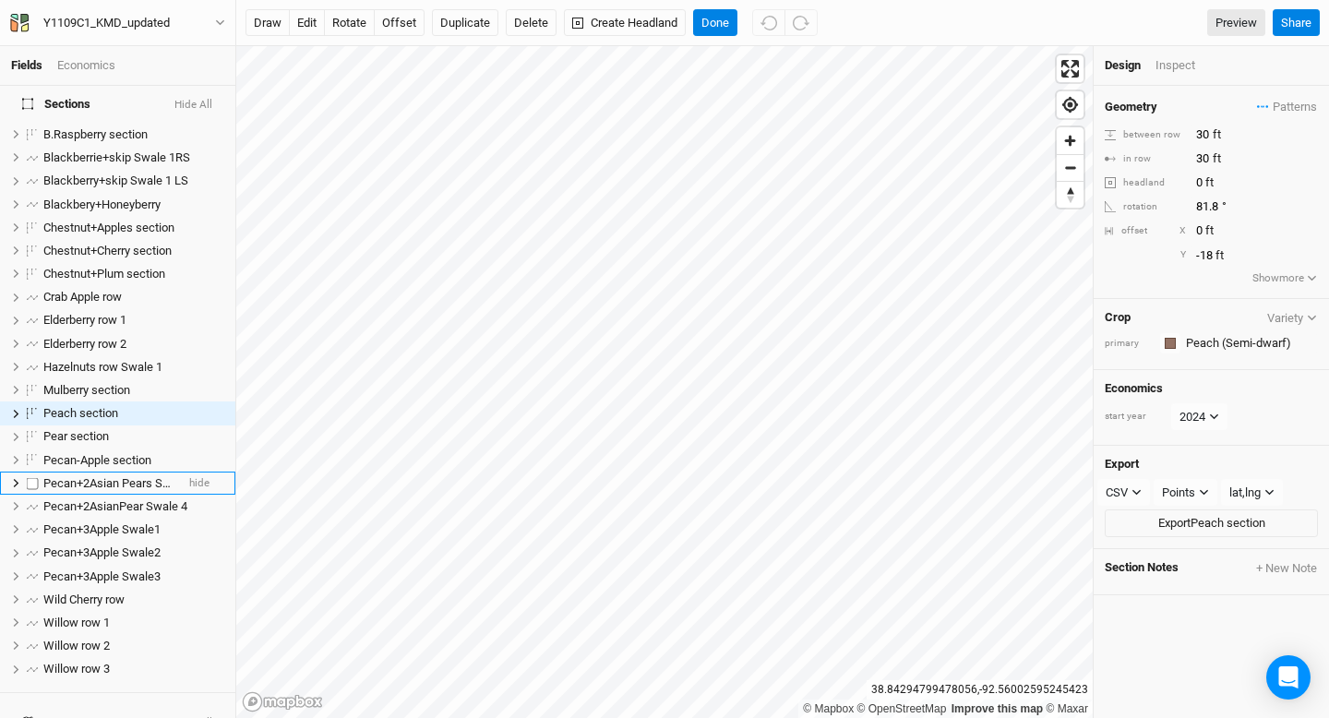
click at [102, 472] on li "Pecan+2Asian Pears Swale 1 hide" at bounding box center [117, 483] width 235 height 23
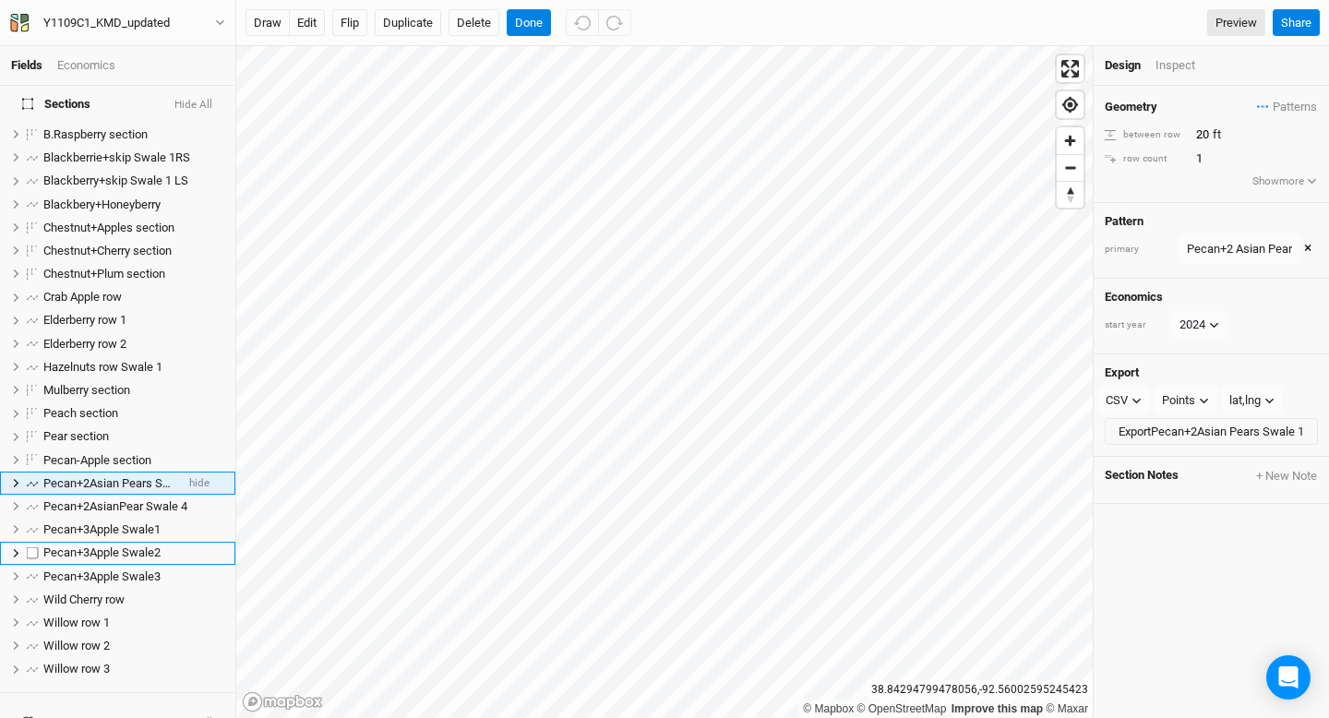
scroll to position [126, 0]
